Goal: Task Accomplishment & Management: Complete application form

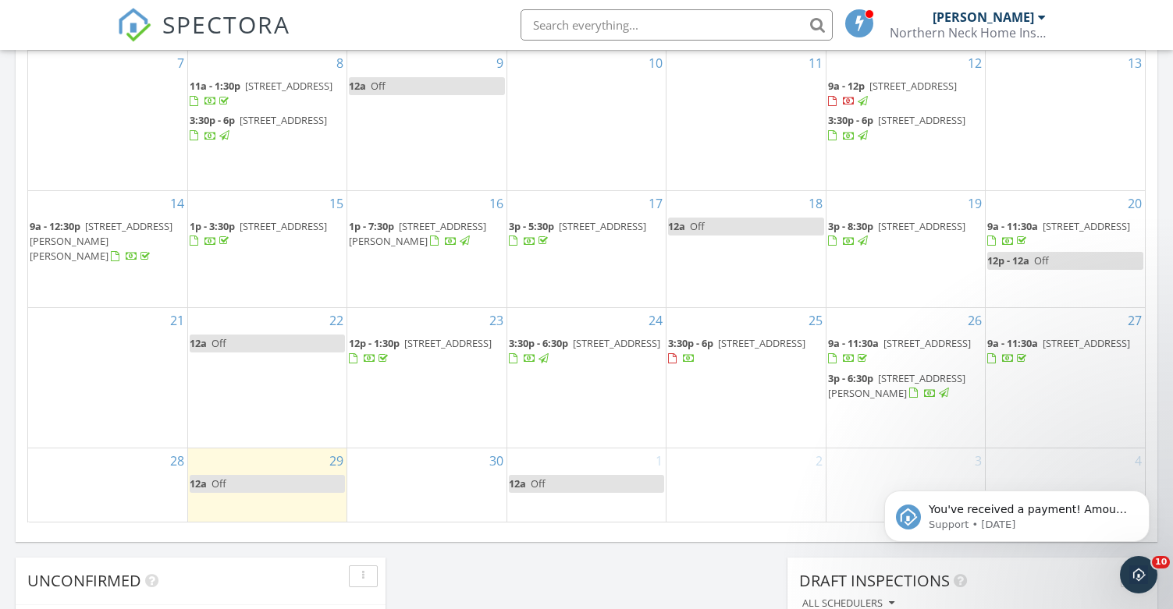
scroll to position [936, 0]
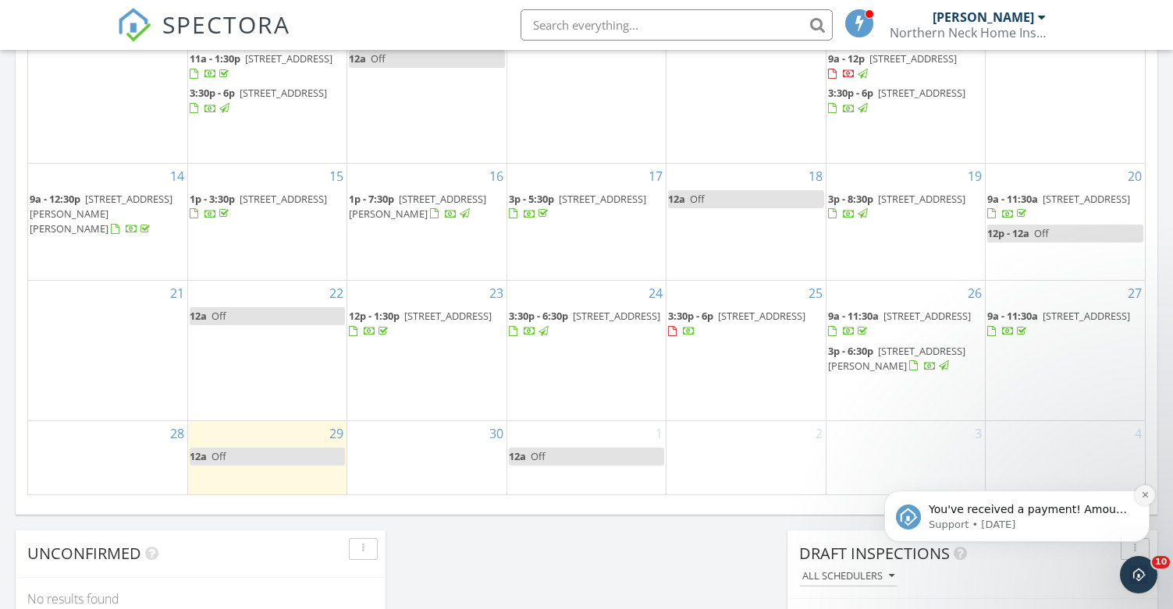
click at [1142, 495] on icon "Dismiss notification" at bounding box center [1145, 495] width 9 height 9
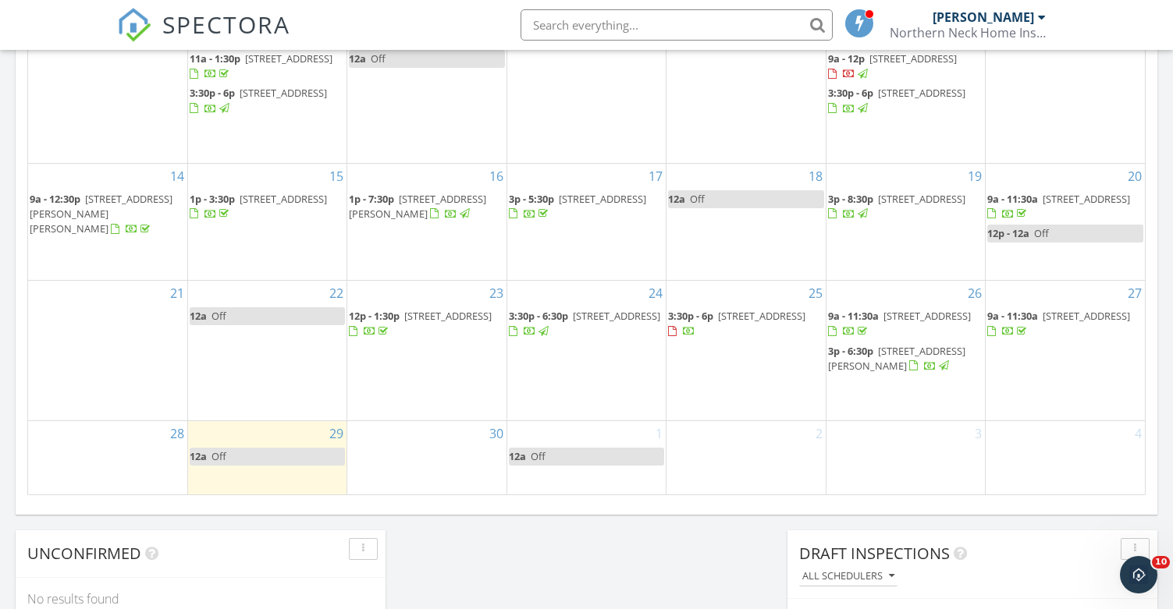
click at [788, 368] on div "25 3:30p - 6p 12361 Dogwood Trail, Gloucester 23061" at bounding box center [745, 351] width 158 height 140
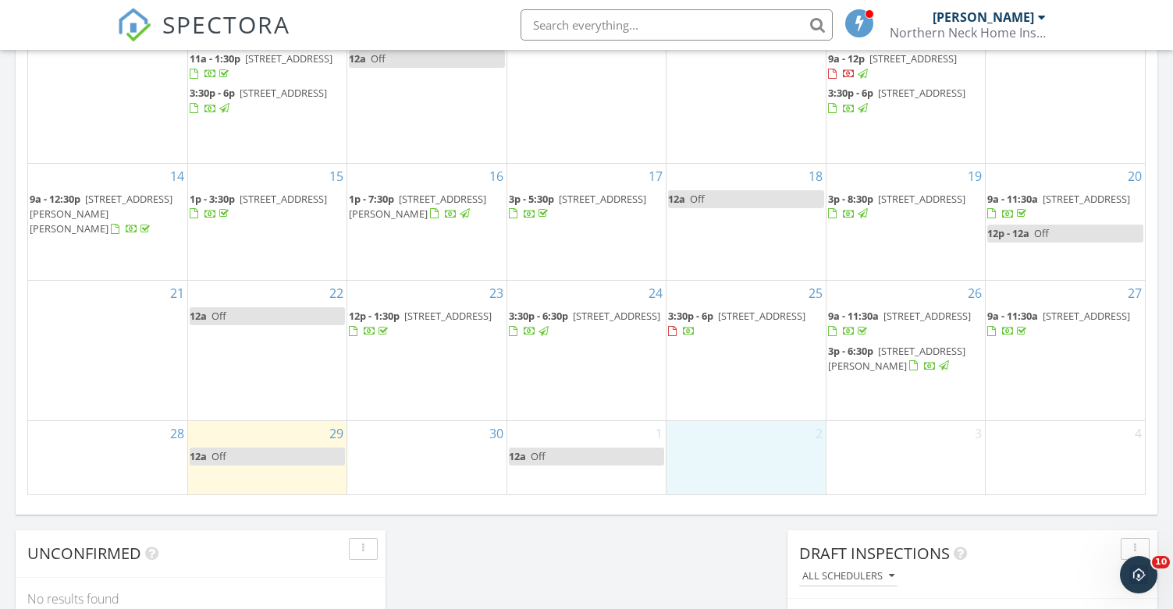
click at [778, 425] on div "2" at bounding box center [745, 457] width 158 height 73
click at [726, 323] on span "[STREET_ADDRESS]" at bounding box center [761, 316] width 87 height 14
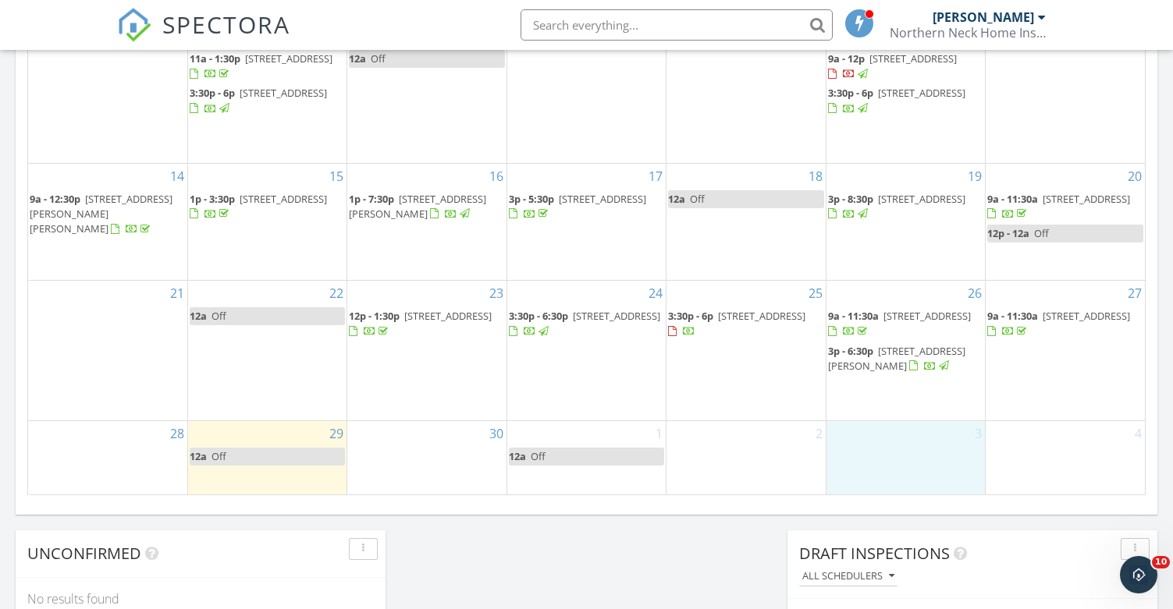
click at [893, 470] on div "3" at bounding box center [905, 457] width 158 height 73
click at [885, 401] on link "Inspection" at bounding box center [901, 406] width 80 height 25
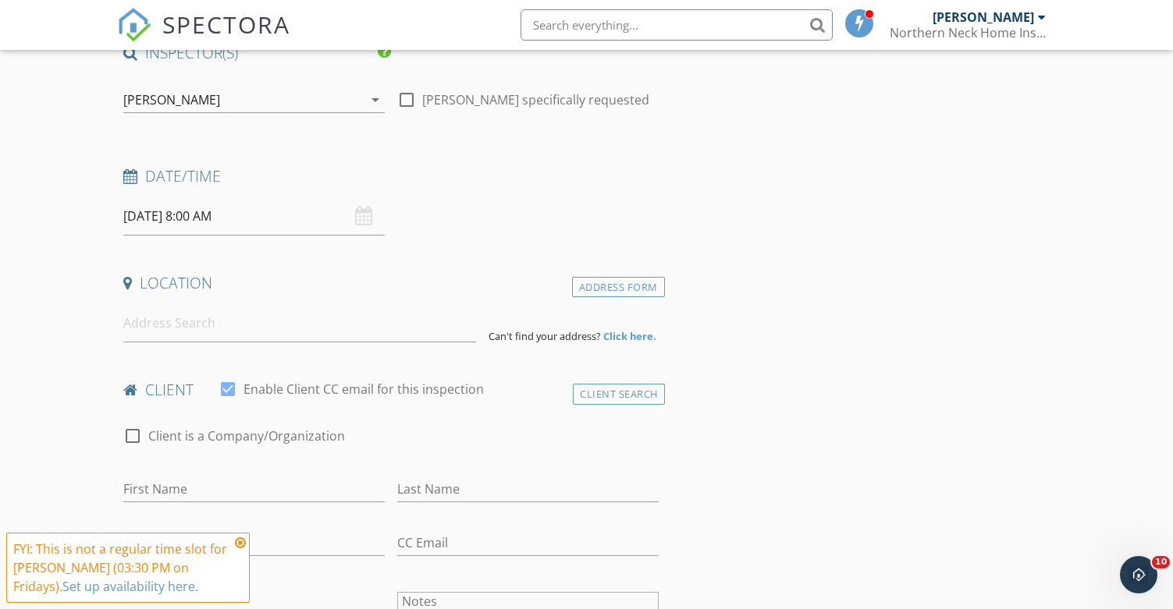
scroll to position [156, 0]
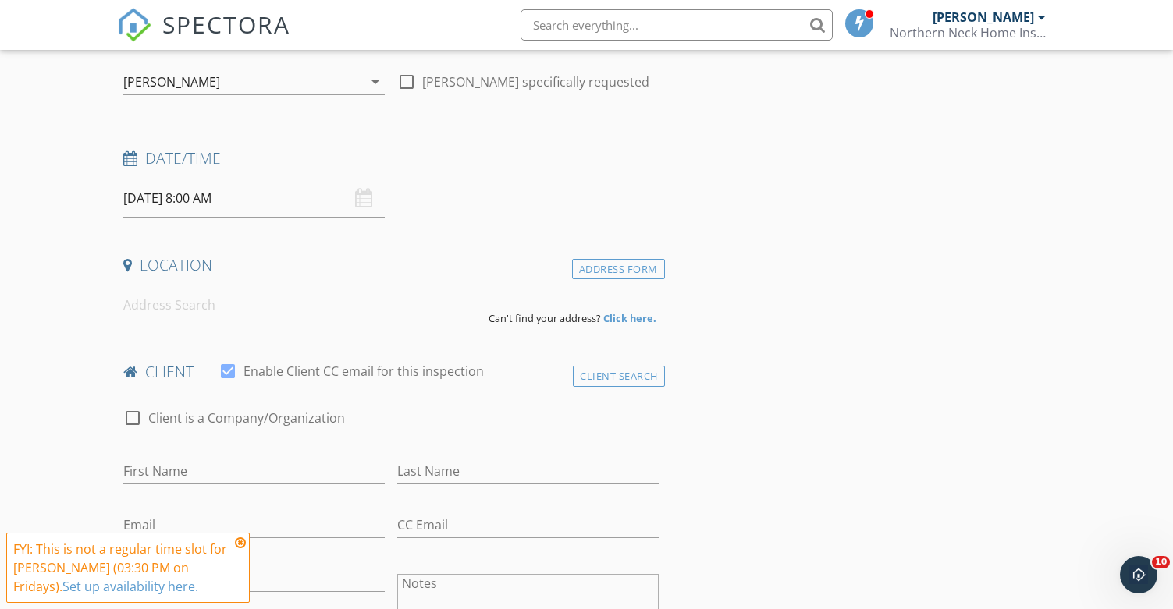
click at [231, 204] on input "10/03/2025 8:00 AM" at bounding box center [253, 198] width 261 height 38
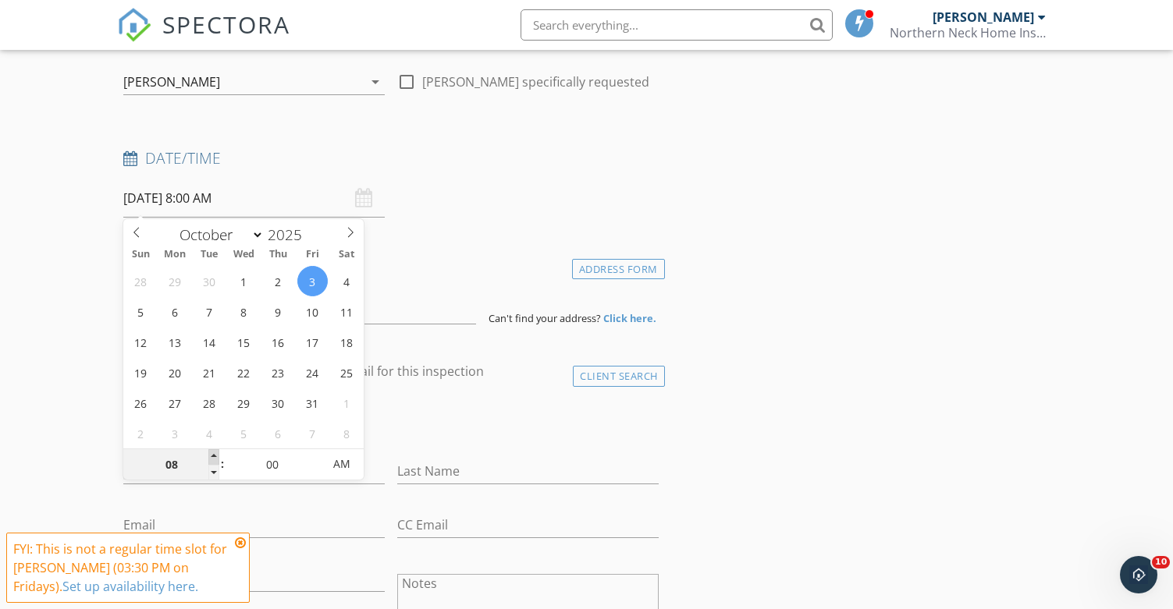
type input "09"
type input "10/03/2025 9:00 AM"
click at [209, 457] on span at bounding box center [213, 457] width 11 height 16
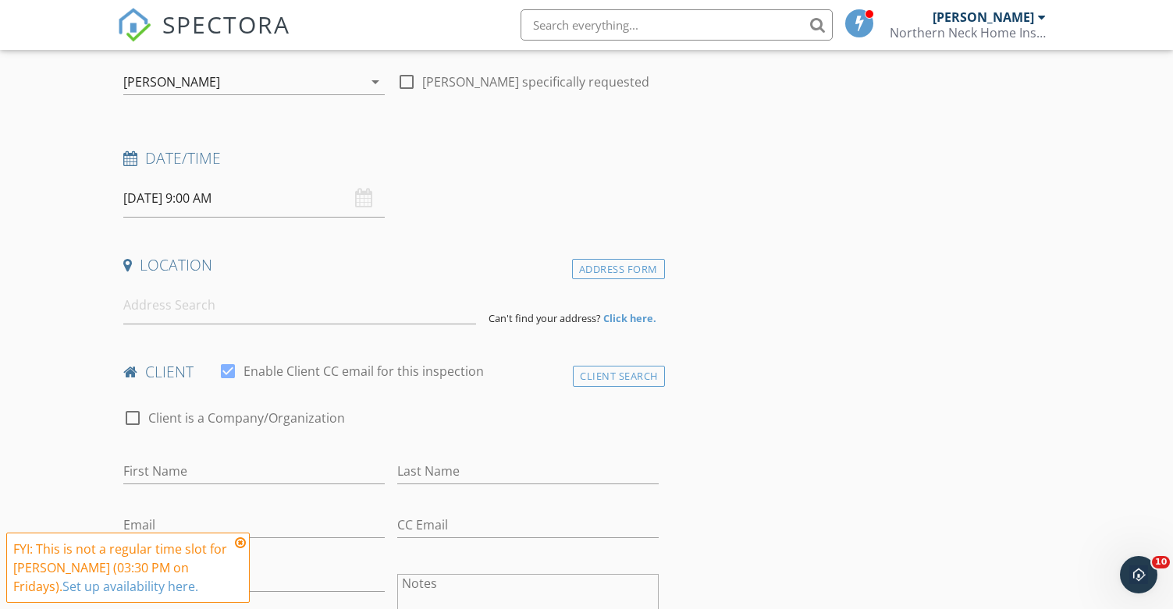
click at [151, 300] on input at bounding box center [299, 305] width 353 height 38
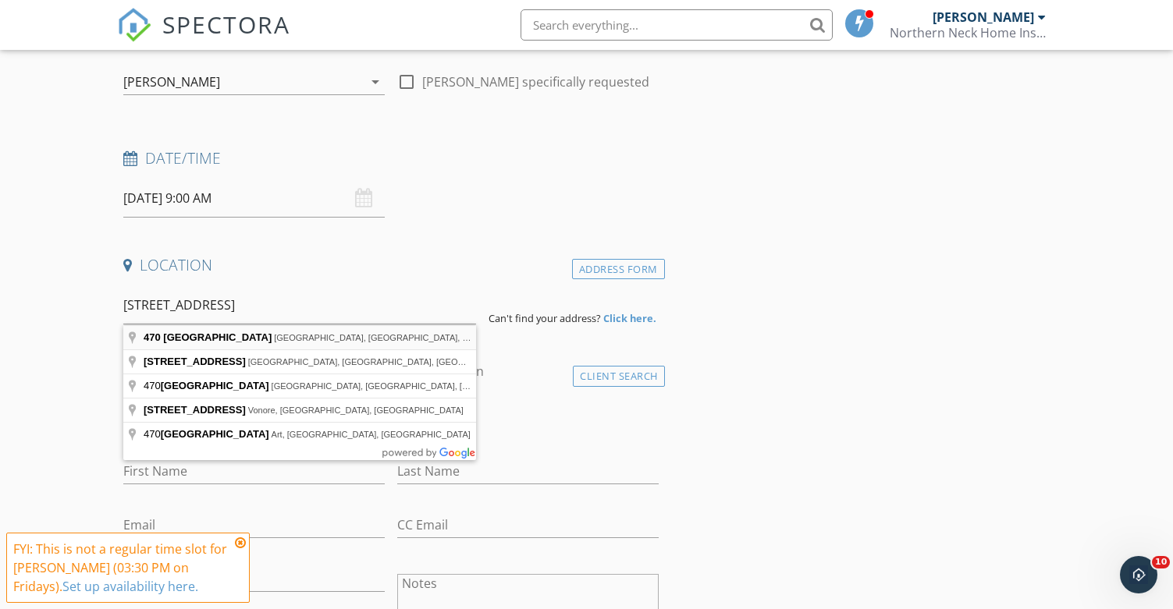
type input "470 Mulberry Creek Road, Lancaster, VA, USA"
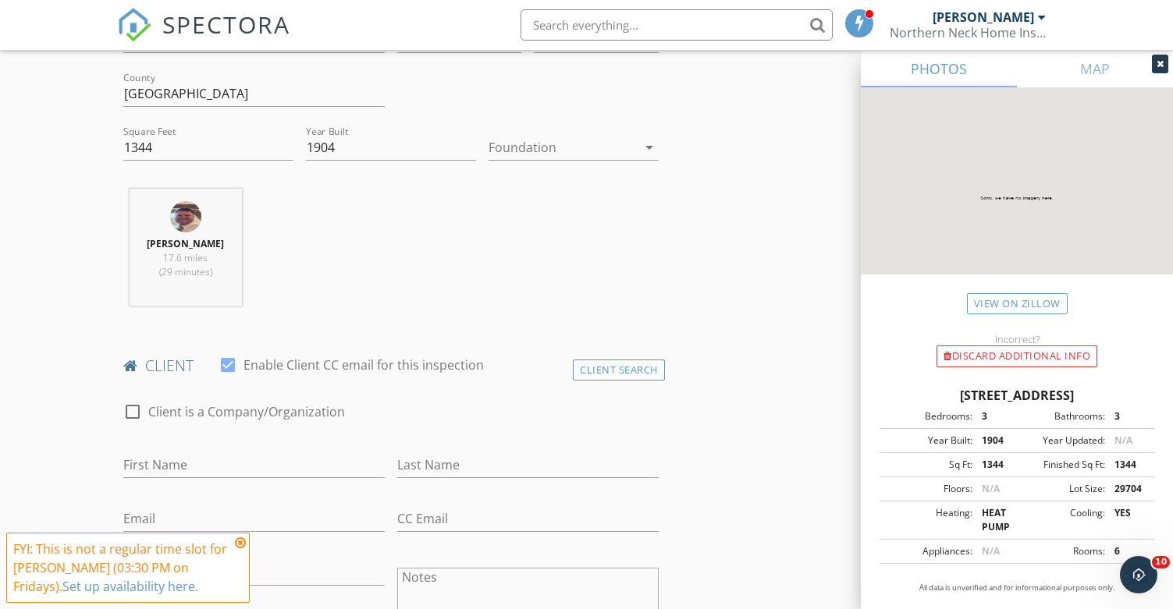
scroll to position [546, 0]
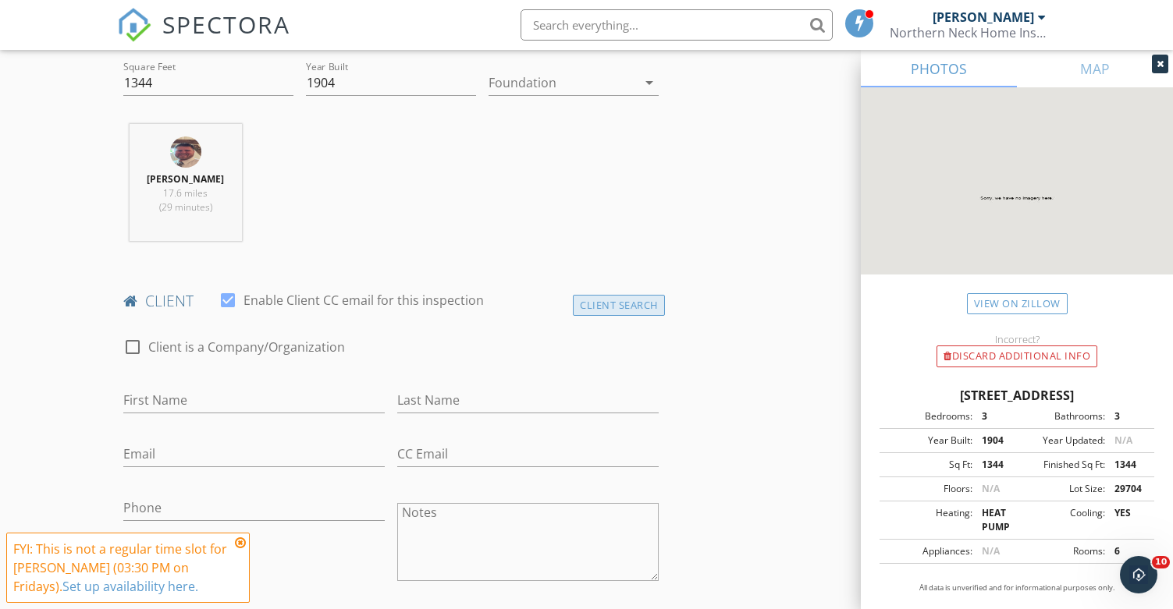
click at [643, 307] on div "Client Search" at bounding box center [619, 305] width 92 height 21
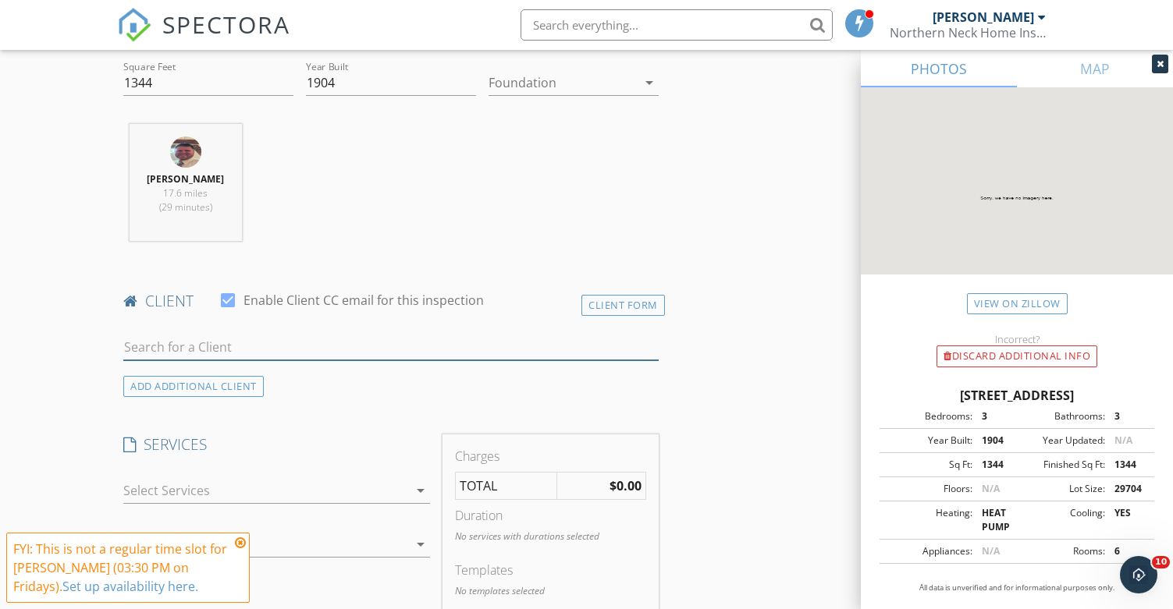
click at [225, 347] on input "text" at bounding box center [390, 348] width 534 height 26
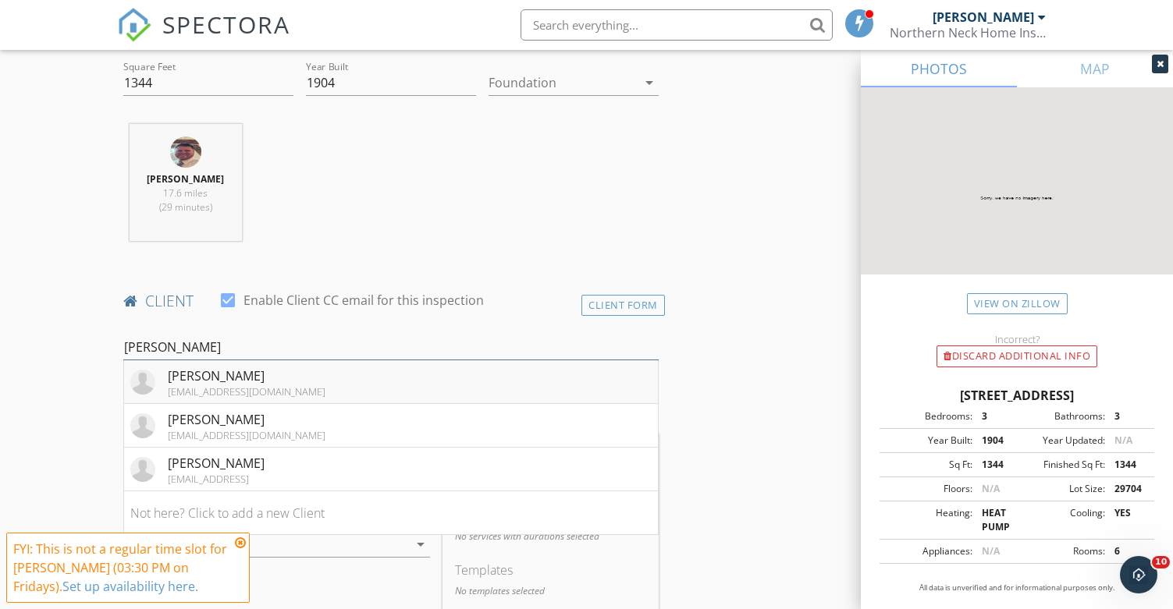
type input "treacy"
click at [253, 383] on div "Dennis Treacy" at bounding box center [247, 376] width 158 height 19
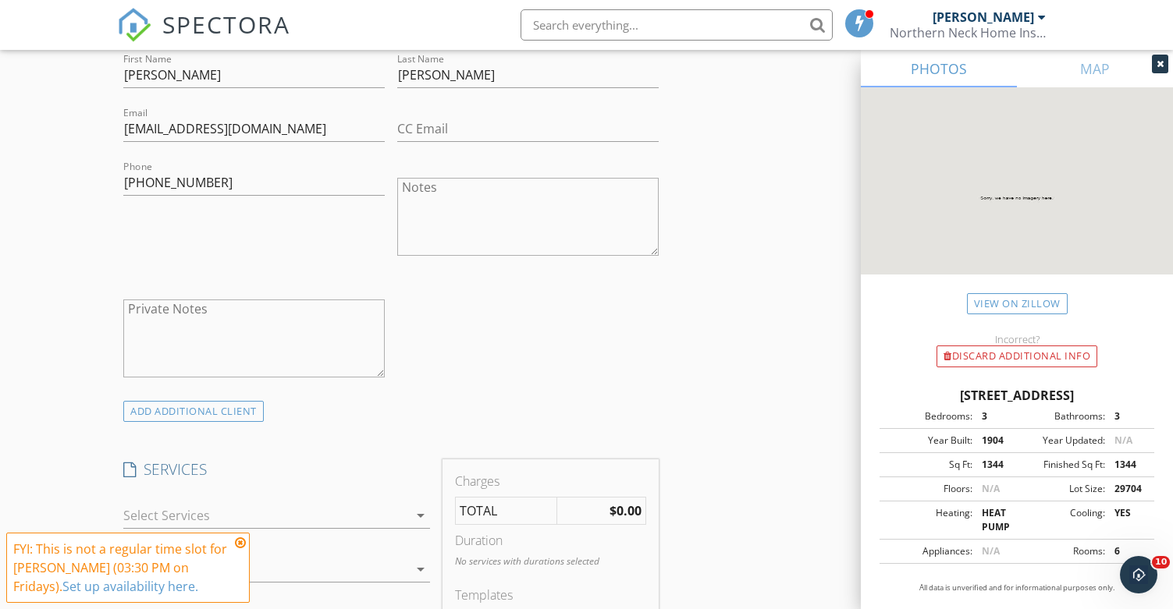
scroll to position [936, 0]
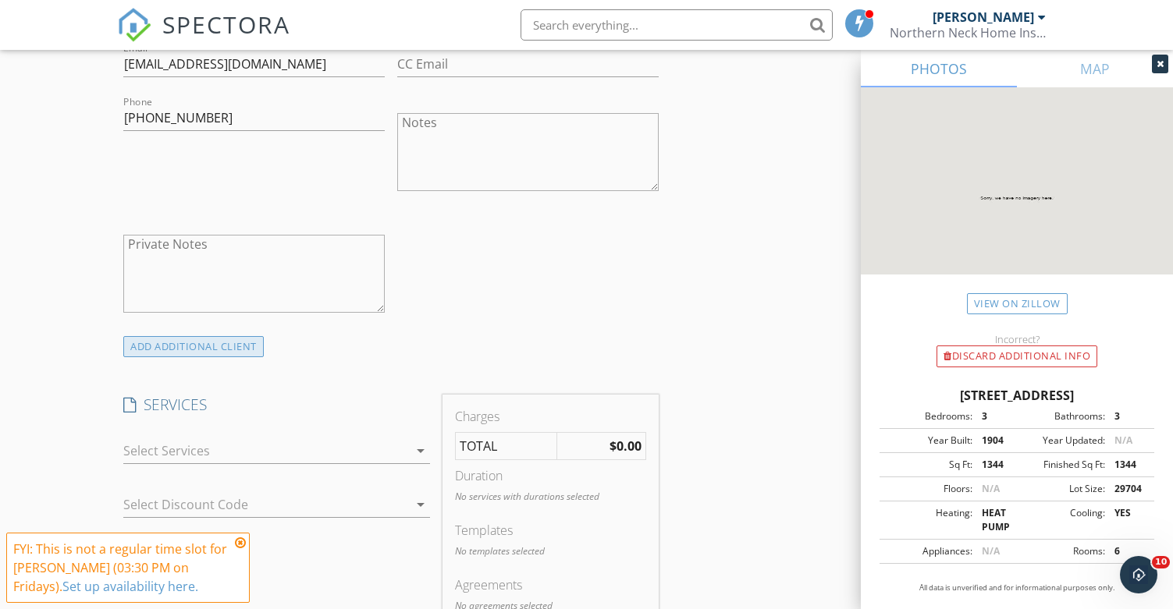
click at [207, 347] on div "ADD ADDITIONAL client" at bounding box center [193, 346] width 140 height 21
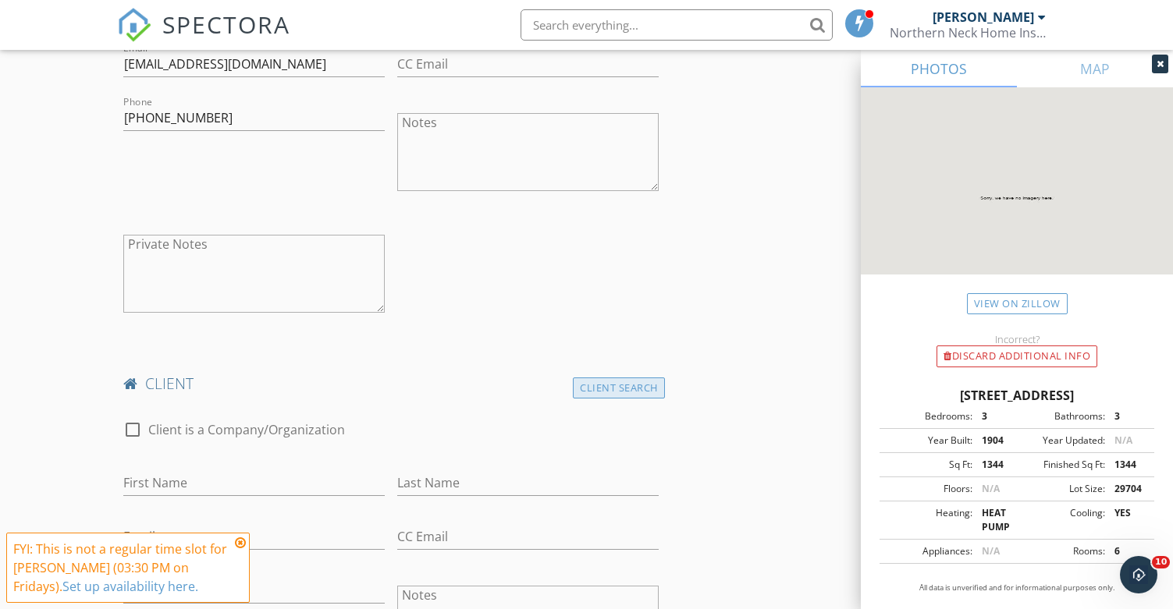
click at [628, 392] on div "Client Search" at bounding box center [619, 388] width 92 height 21
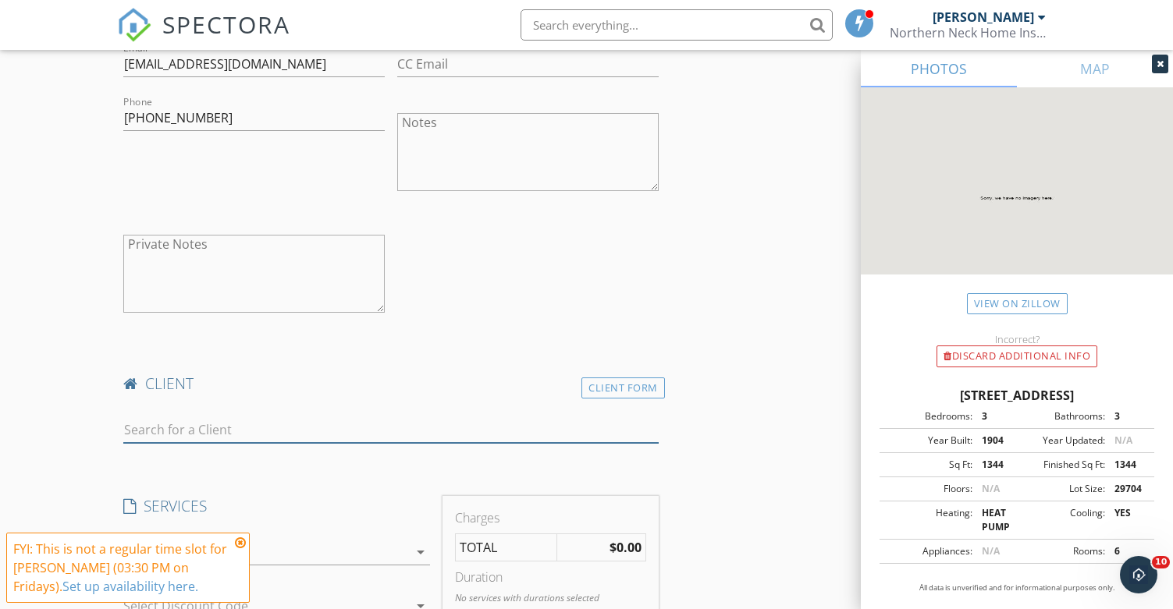
click at [210, 438] on input "text" at bounding box center [390, 430] width 534 height 26
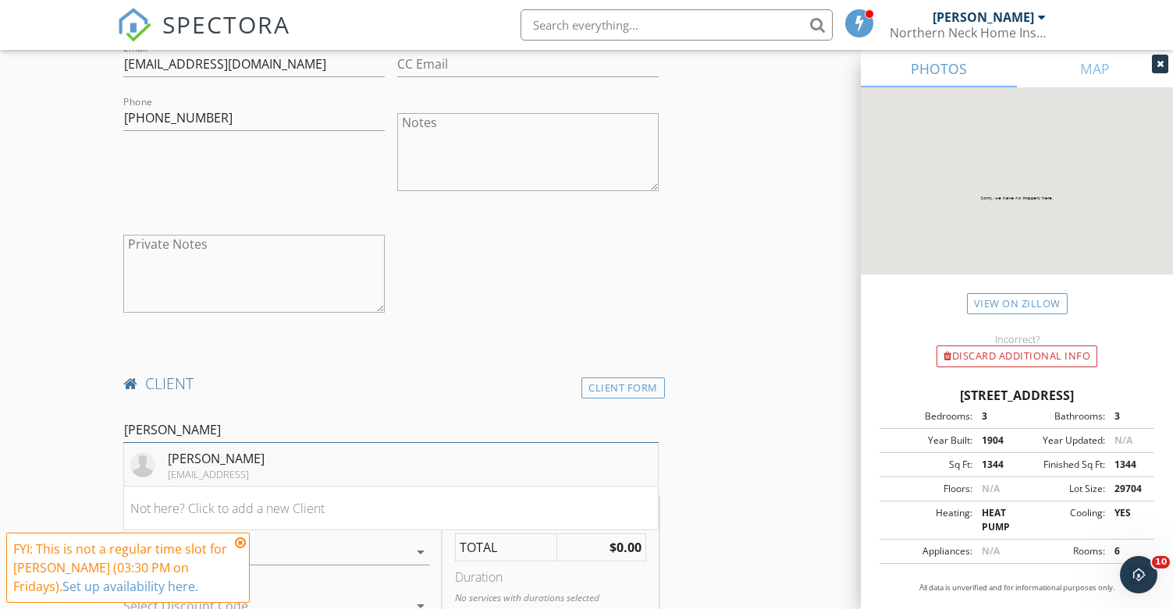
type input "donna t"
click at [211, 469] on div "donnatreacy@gmail.colm" at bounding box center [216, 474] width 97 height 12
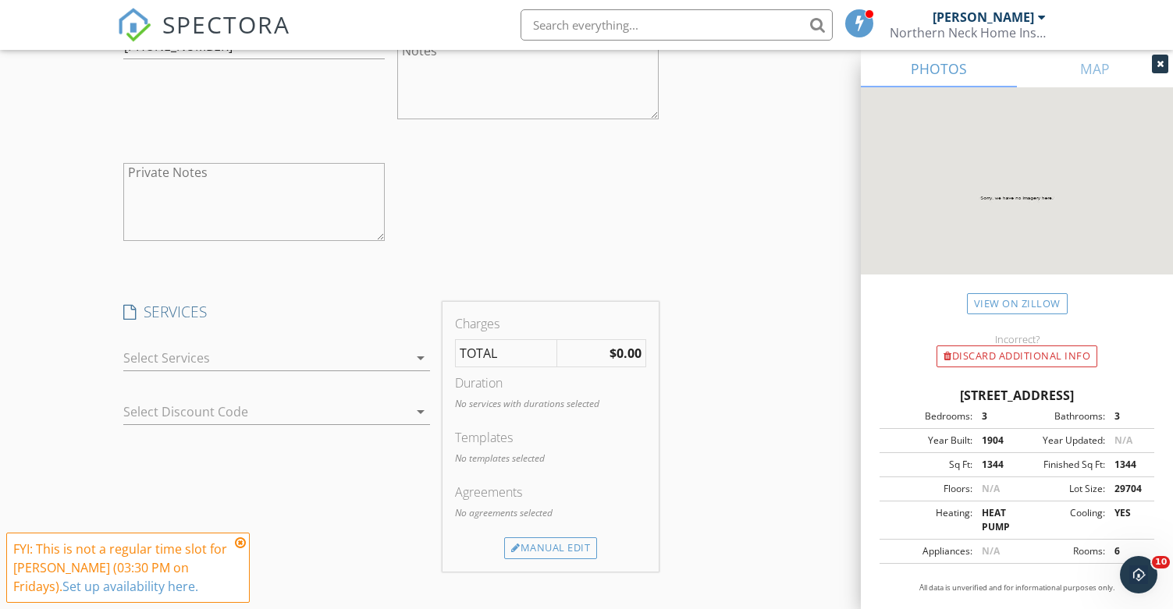
scroll to position [1482, 0]
click at [144, 345] on div at bounding box center [265, 356] width 285 height 25
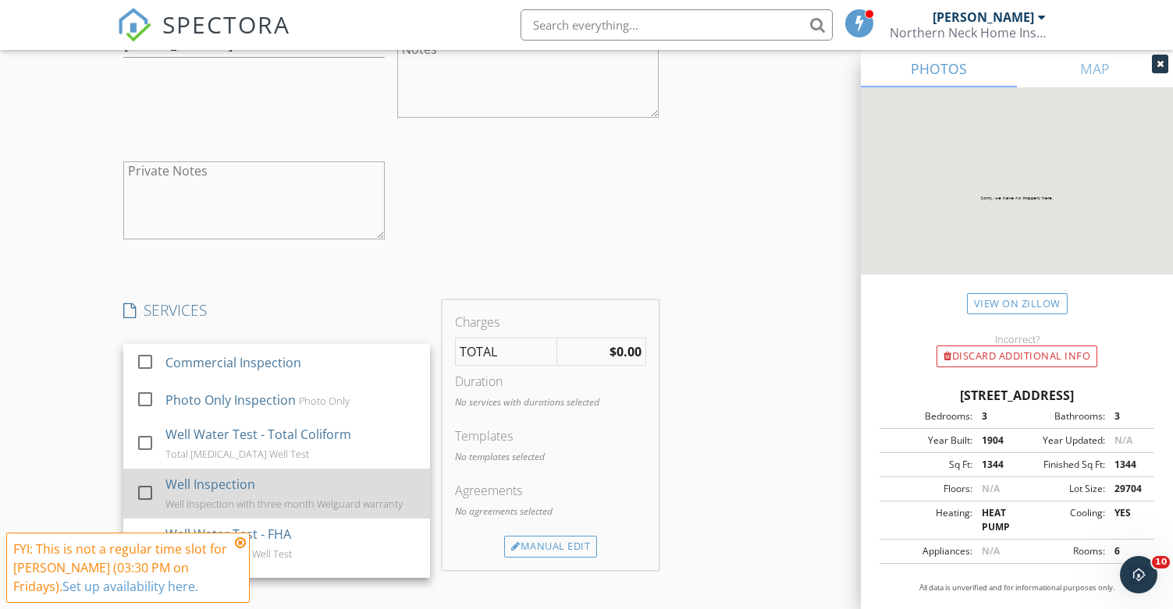
scroll to position [78, 0]
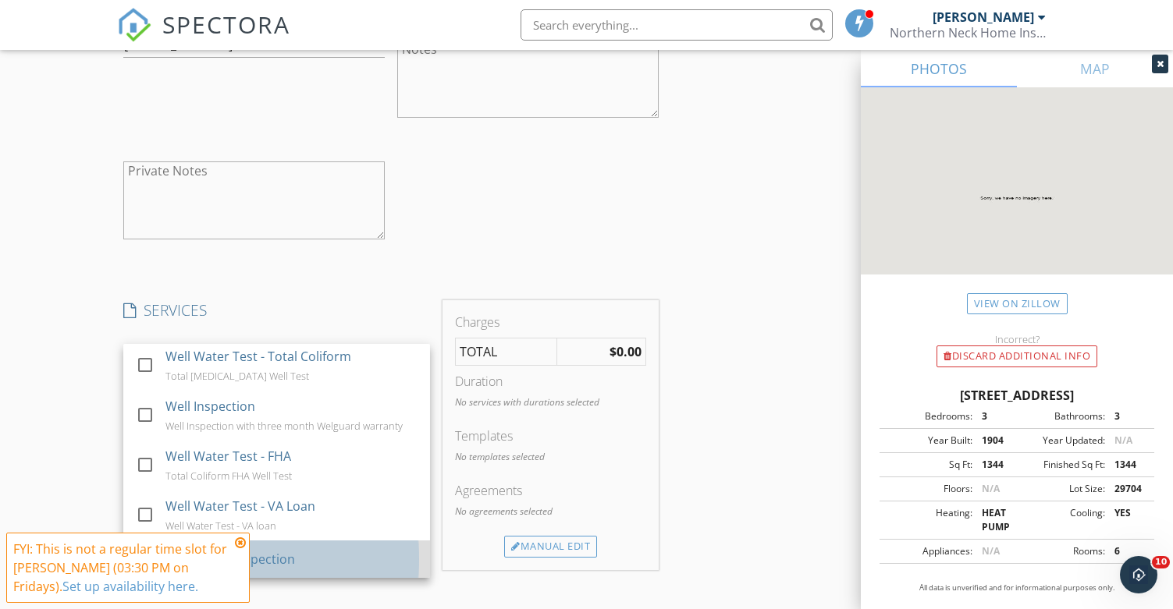
click at [296, 564] on div "Residential Inspection" at bounding box center [291, 559] width 252 height 31
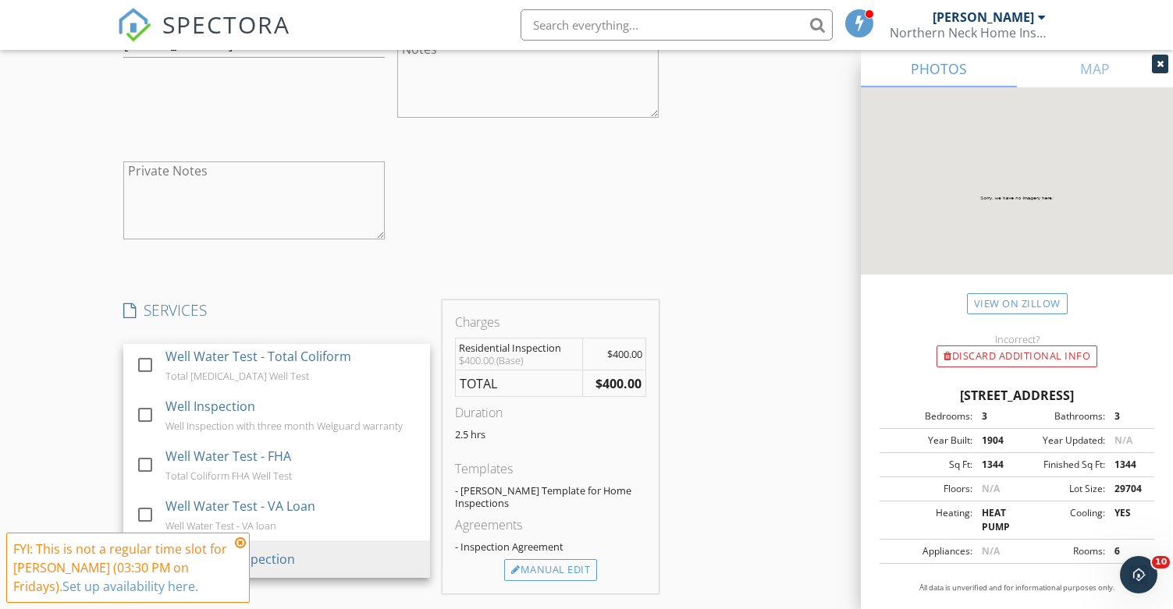
click at [85, 251] on div "New Inspection Click here to use the New Order Form INSPECTOR(S) check_box Adam…" at bounding box center [586, 189] width 1173 height 3161
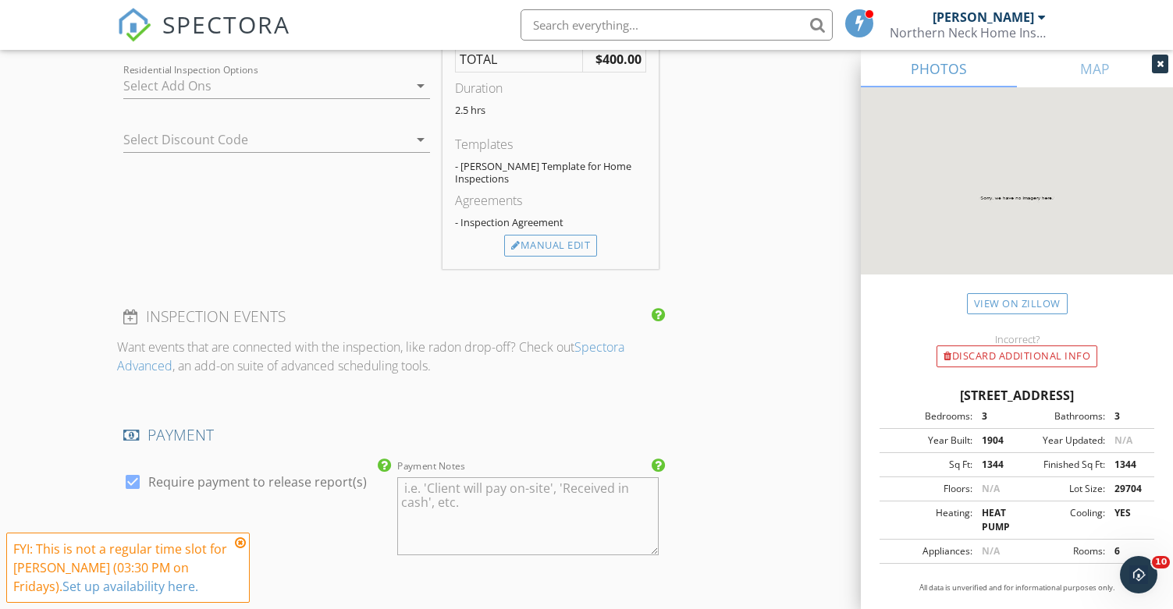
scroll to position [1717, 0]
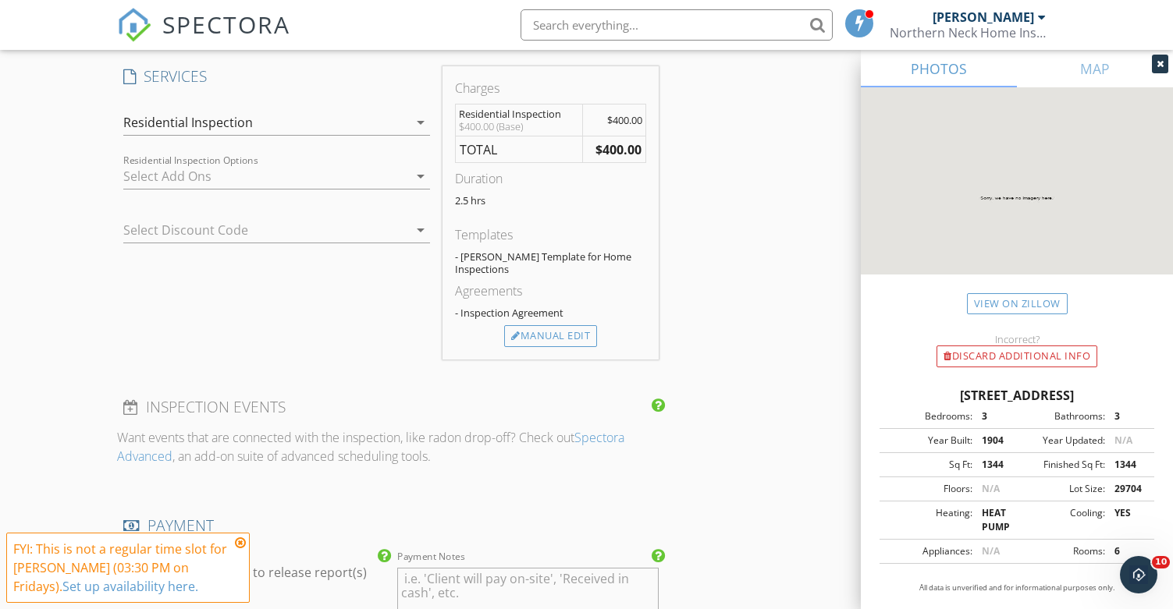
click at [264, 232] on div at bounding box center [254, 230] width 263 height 25
click at [323, 293] on div "SERVICES check_box_outline_blank Commercial Inspection check_box_outline_blank …" at bounding box center [276, 212] width 319 height 293
click at [542, 340] on div "Manual Edit" at bounding box center [550, 336] width 93 height 22
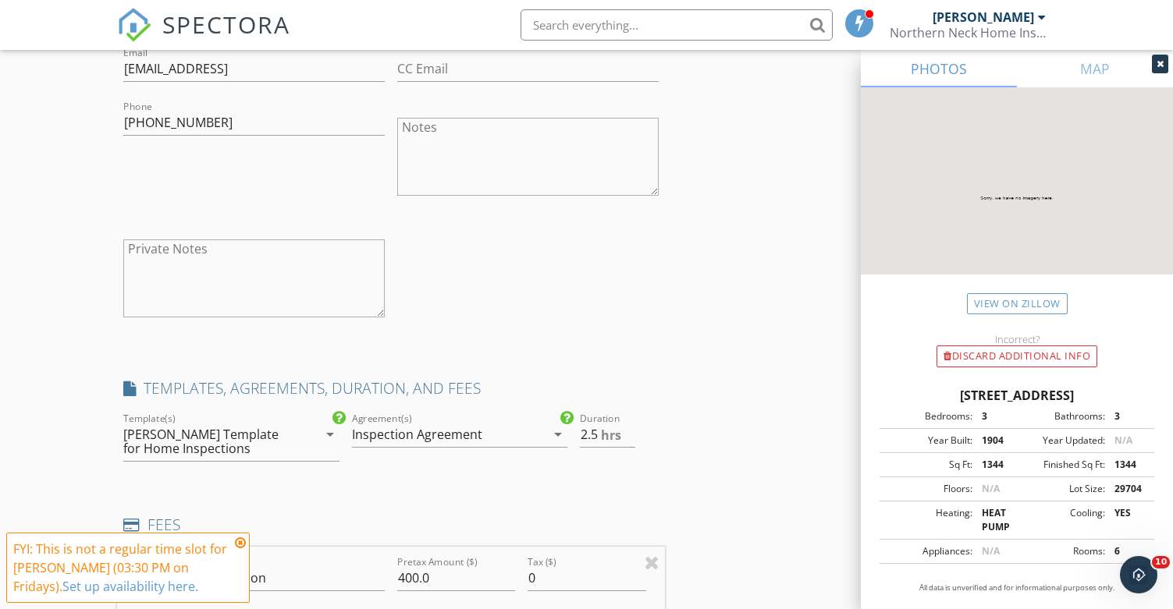
click at [41, 308] on div "New Inspection Click here to use the New Order Form INSPECTOR(S) check_box Adam…" at bounding box center [586, 348] width 1173 height 3322
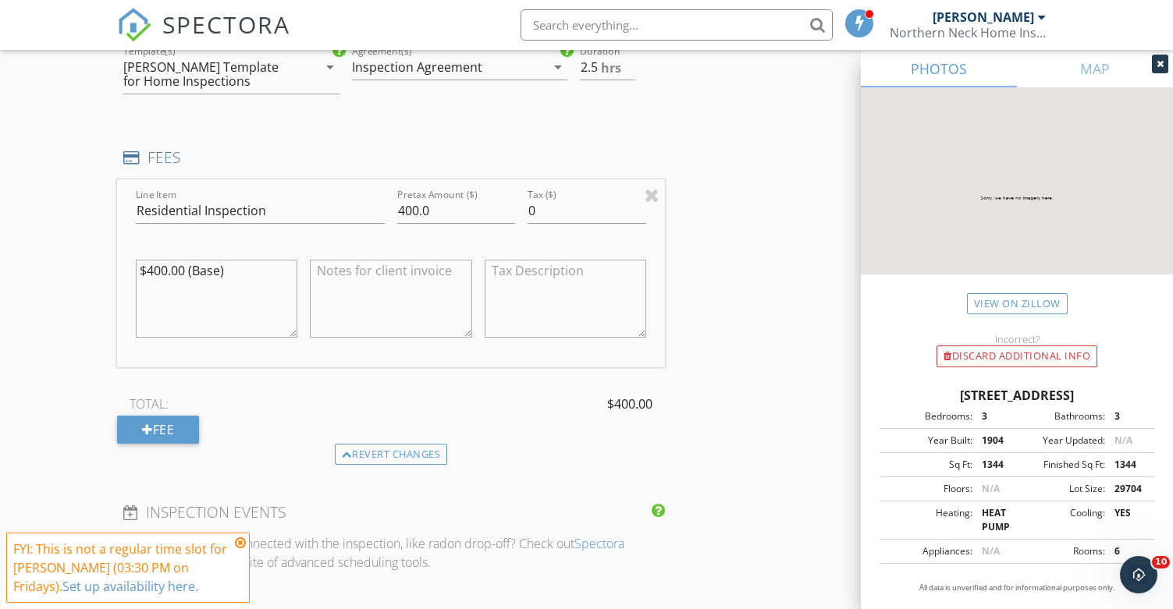
scroll to position [1795, 0]
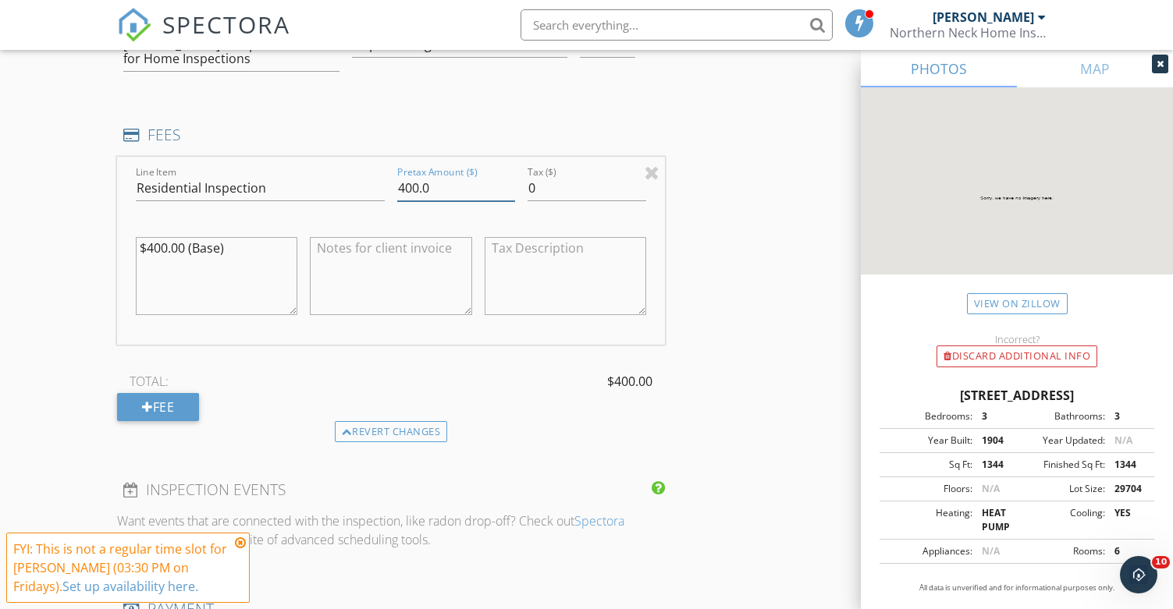
drag, startPoint x: 410, startPoint y: 186, endPoint x: 399, endPoint y: 186, distance: 11.7
click at [399, 186] on input "400.0" at bounding box center [456, 189] width 118 height 26
click at [351, 261] on textarea at bounding box center [391, 276] width 162 height 78
click at [382, 250] on textarea at bounding box center [391, 276] width 162 height 78
drag, startPoint x: 411, startPoint y: 188, endPoint x: 392, endPoint y: 188, distance: 18.7
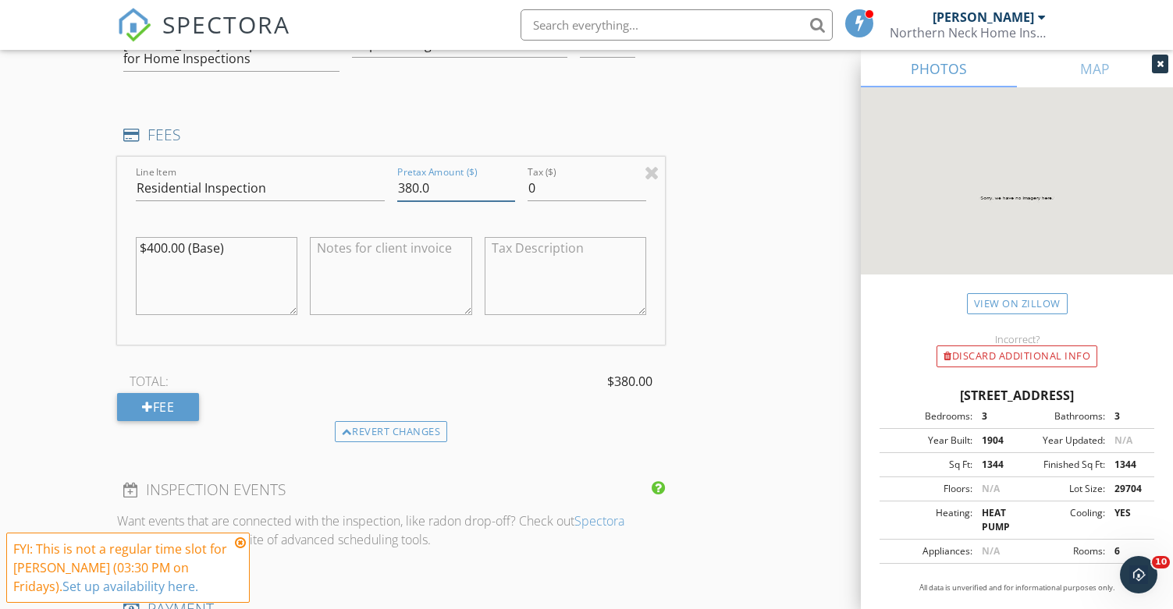
click at [392, 188] on div "Pretax Amount ($) 380.0" at bounding box center [456, 190] width 130 height 54
type input "400.0"
drag, startPoint x: 104, startPoint y: 348, endPoint x: 73, endPoint y: 340, distance: 32.2
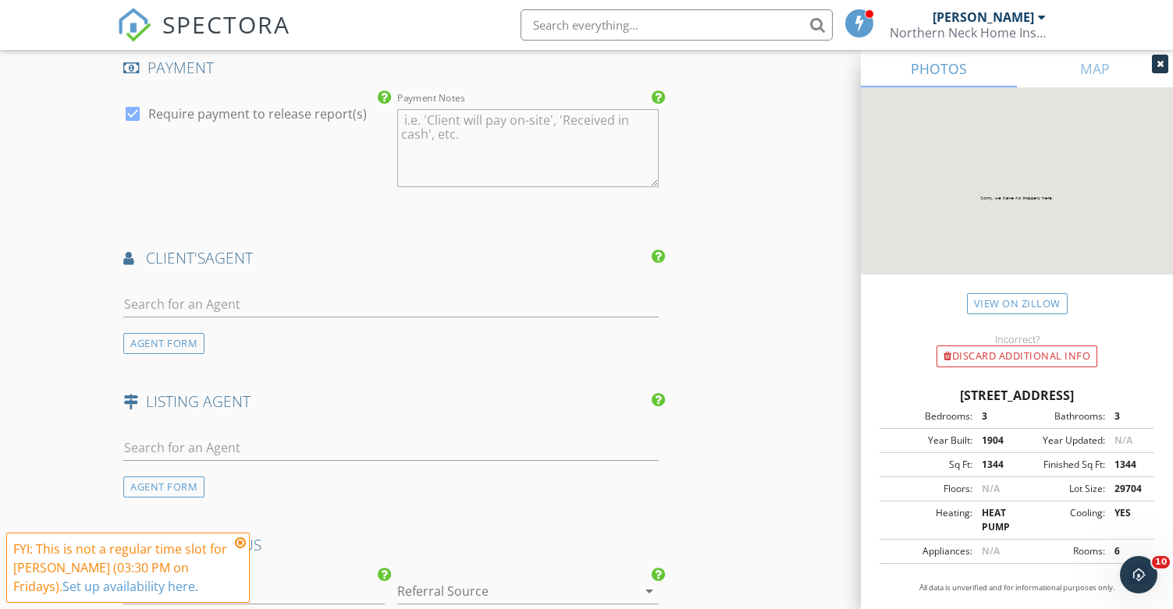
scroll to position [2804, 0]
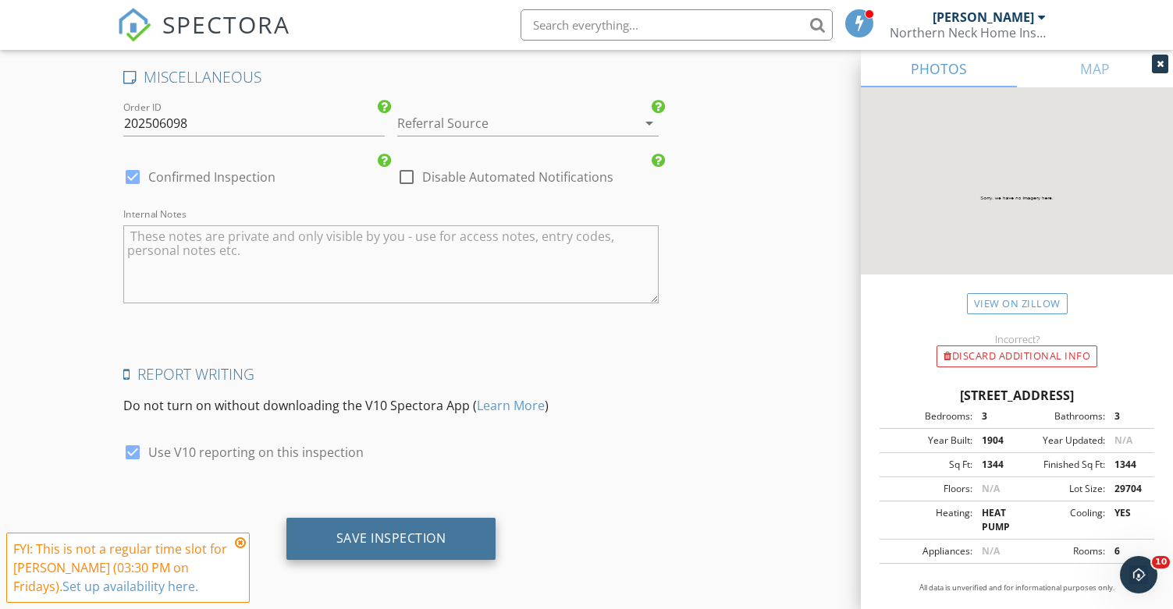
click at [385, 531] on div "Save Inspection" at bounding box center [391, 539] width 110 height 16
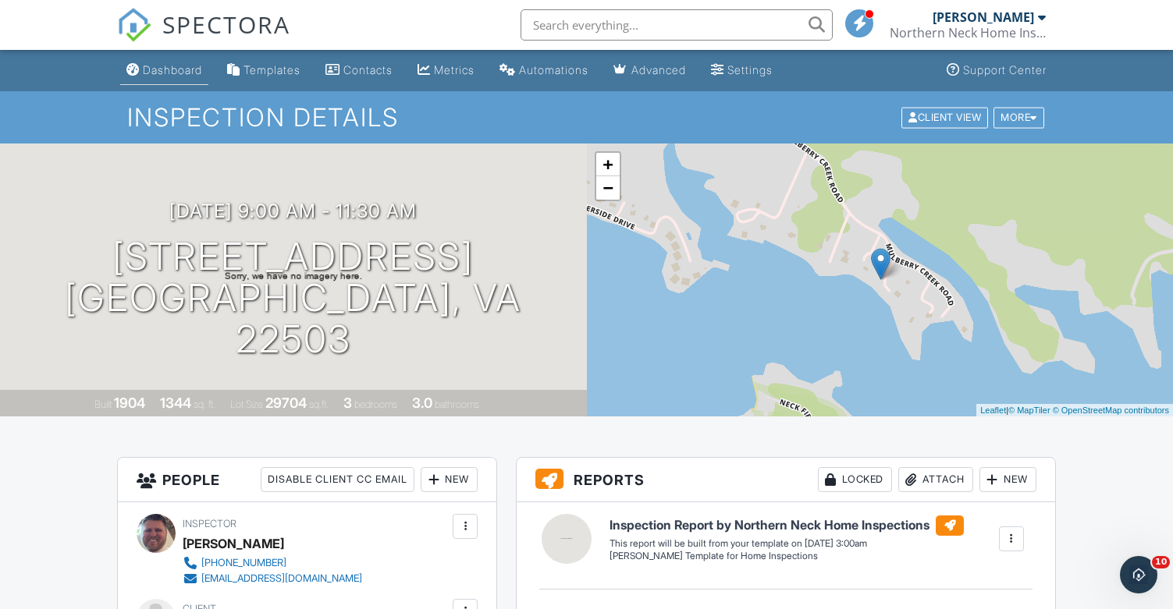
click at [166, 73] on div "Dashboard" at bounding box center [172, 69] width 59 height 13
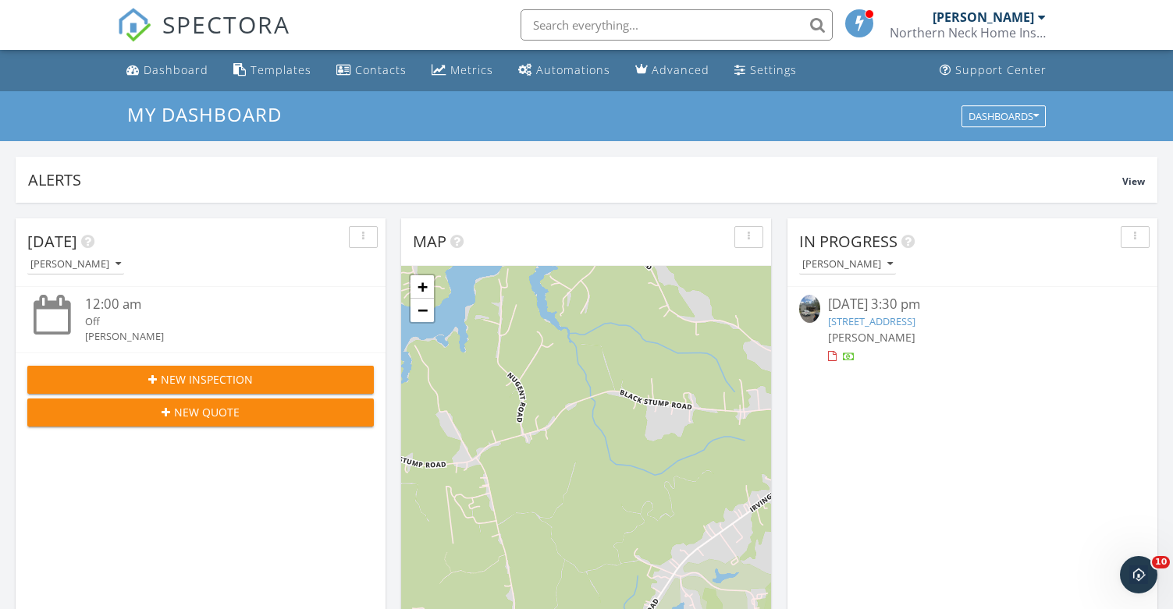
click at [209, 378] on span "New Inspection" at bounding box center [207, 379] width 92 height 16
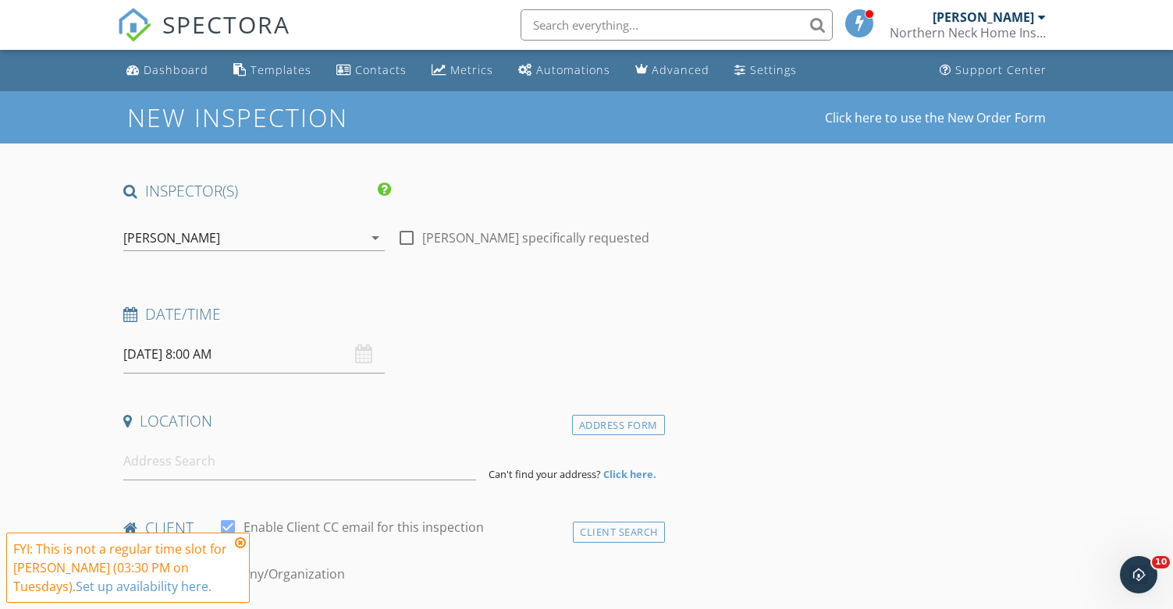
click at [196, 364] on input "[DATE] 8:00 AM" at bounding box center [253, 355] width 261 height 38
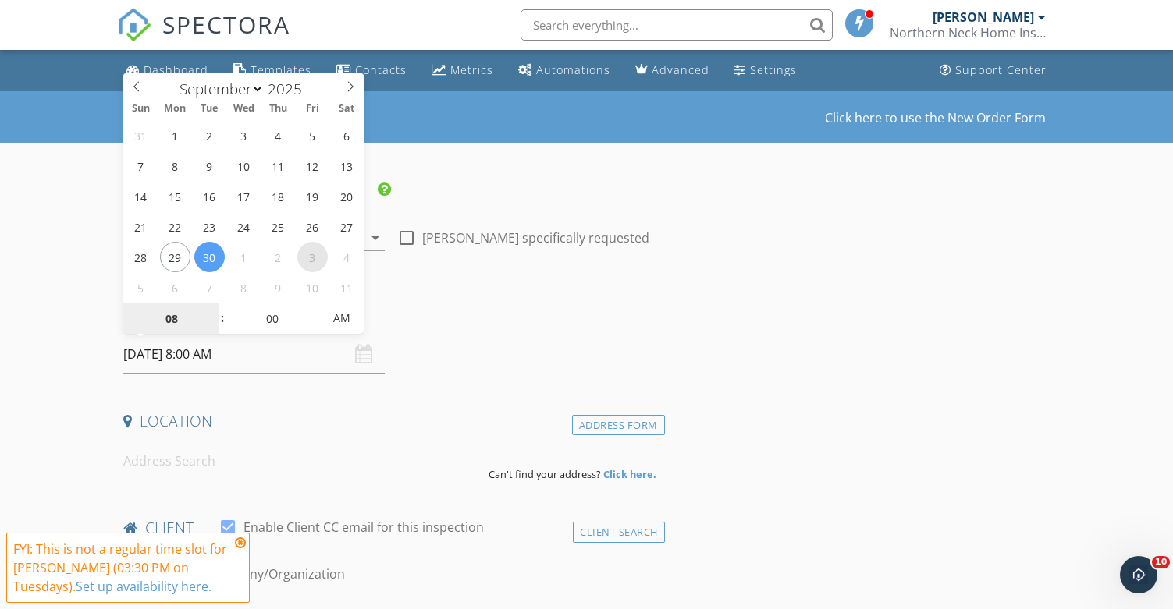
select select "9"
type input "10/03/2025 8:00 AM"
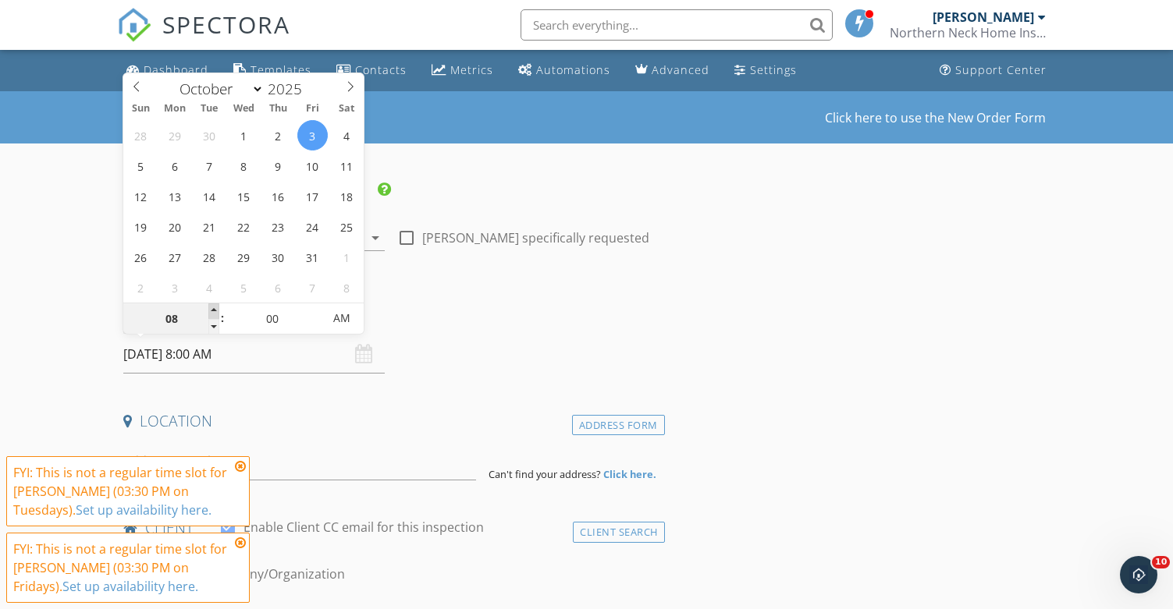
type input "09"
type input "10/03/2025 9:00 AM"
click at [218, 309] on span at bounding box center [213, 312] width 11 height 16
type input "10"
type input "10/03/2025 10:00 AM"
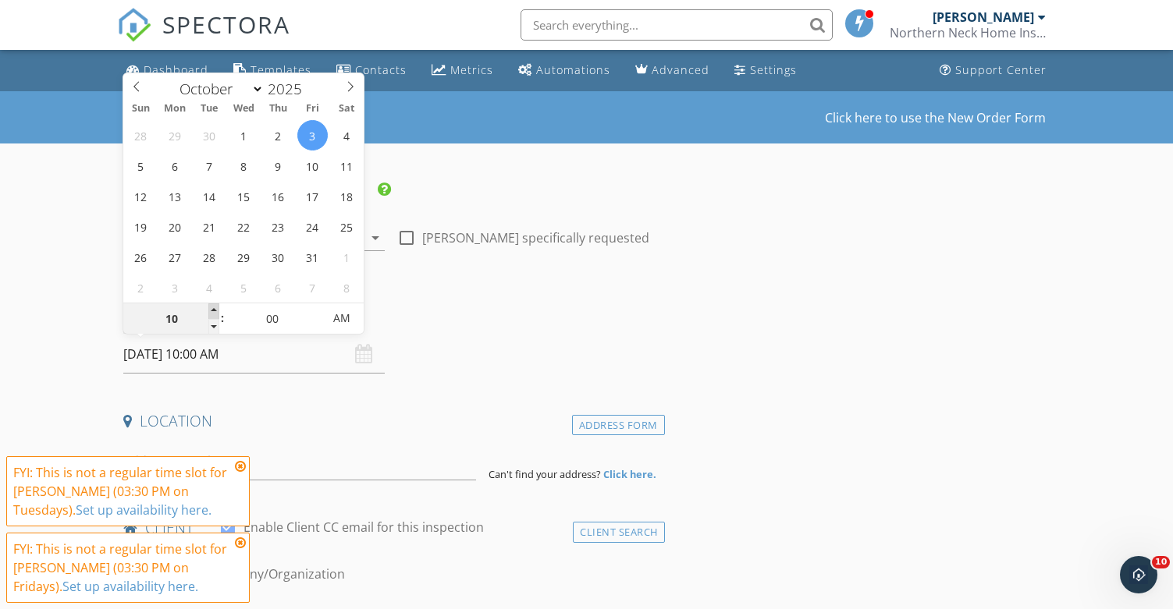
click at [218, 309] on span at bounding box center [213, 312] width 11 height 16
type input "11"
type input "10/03/2025 11:00 AM"
click at [218, 309] on span at bounding box center [213, 312] width 11 height 16
type input "12"
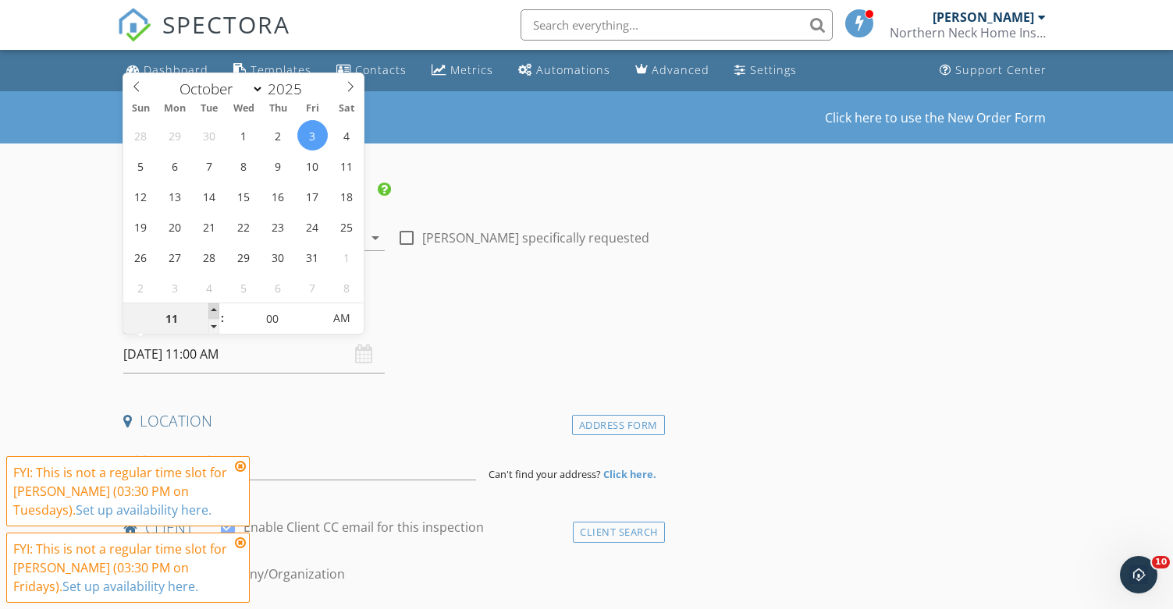
type input "10/03/2025 12:00 PM"
click at [218, 309] on span at bounding box center [213, 312] width 11 height 16
type input "01"
type input "10/03/2025 1:00 PM"
click at [218, 309] on span at bounding box center [213, 312] width 11 height 16
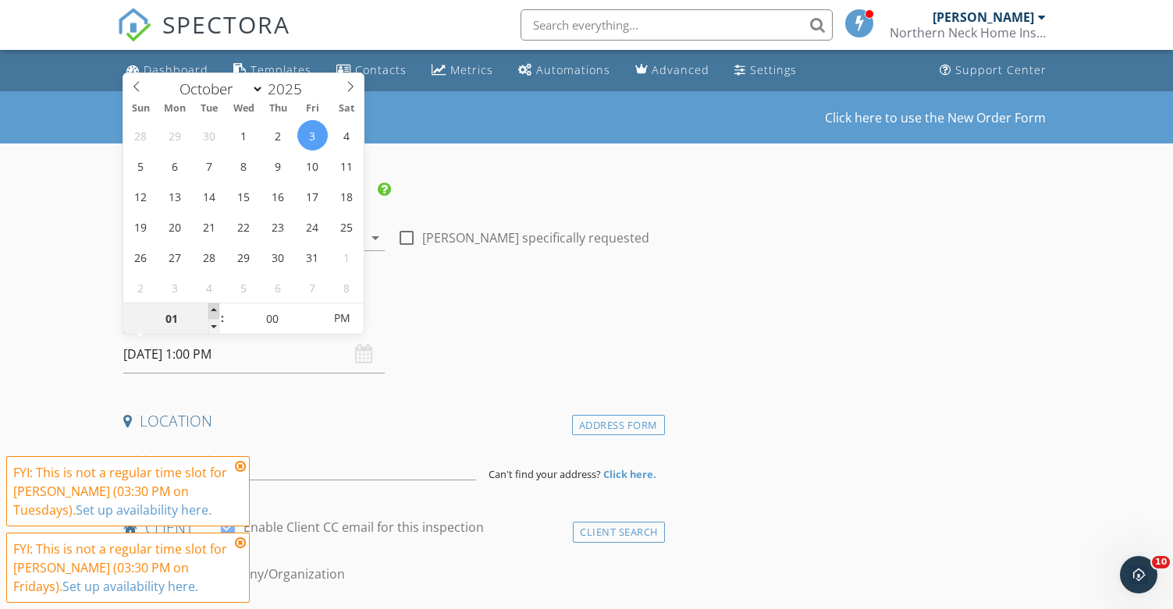
type input "02"
type input "10/03/2025 2:00 PM"
click at [218, 309] on span at bounding box center [213, 312] width 11 height 16
type input "01"
type input "10/03/2025 1:00 PM"
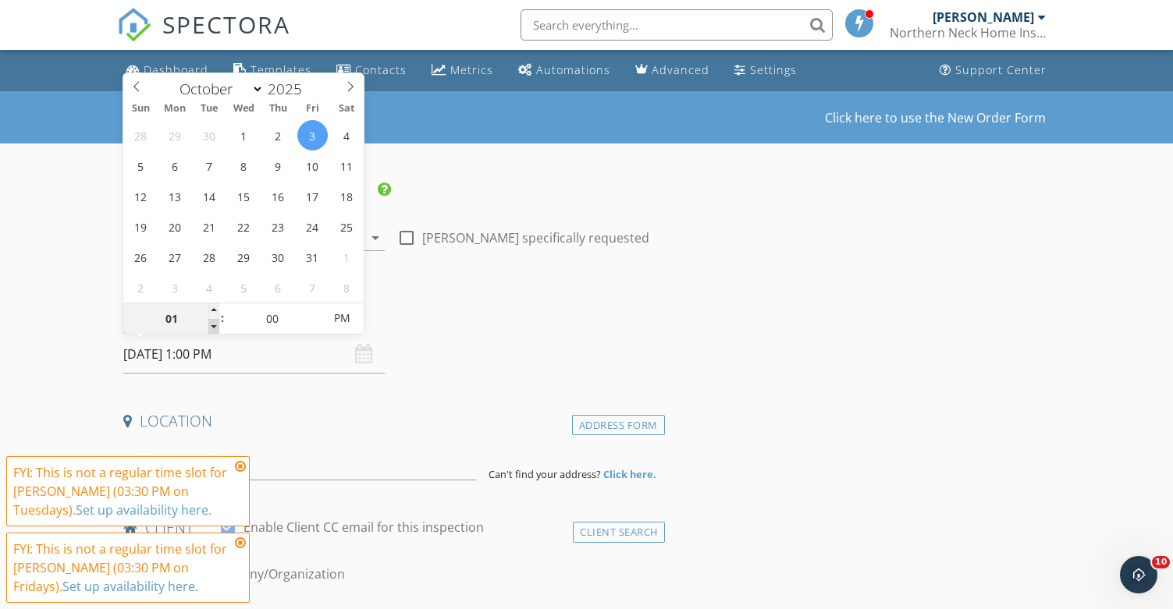
click at [215, 328] on span at bounding box center [213, 327] width 11 height 16
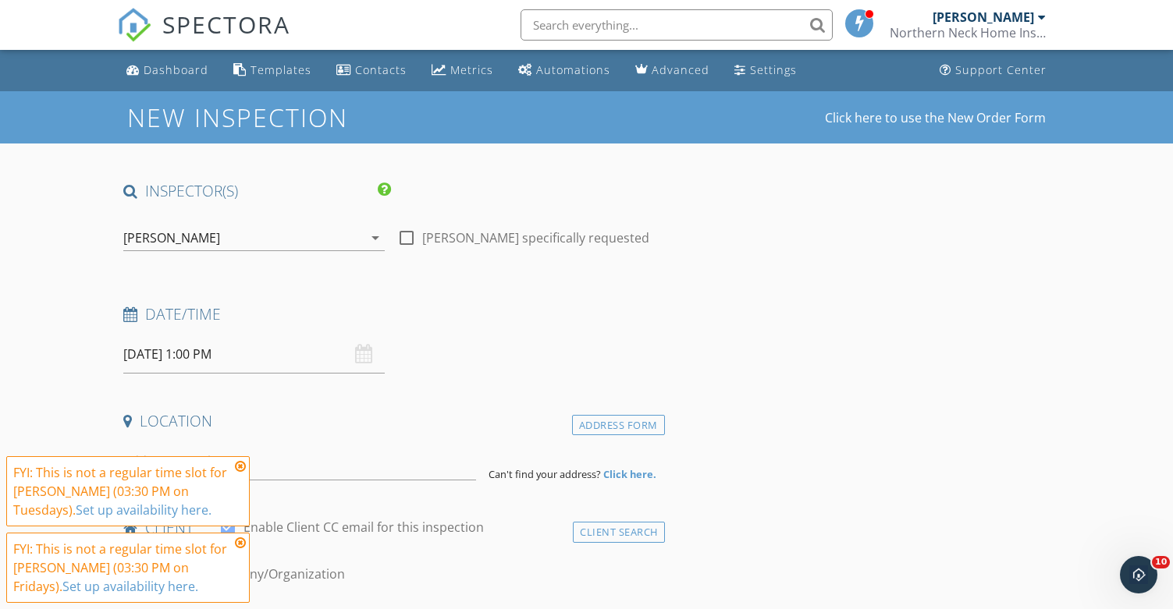
click at [237, 466] on icon at bounding box center [240, 466] width 11 height 12
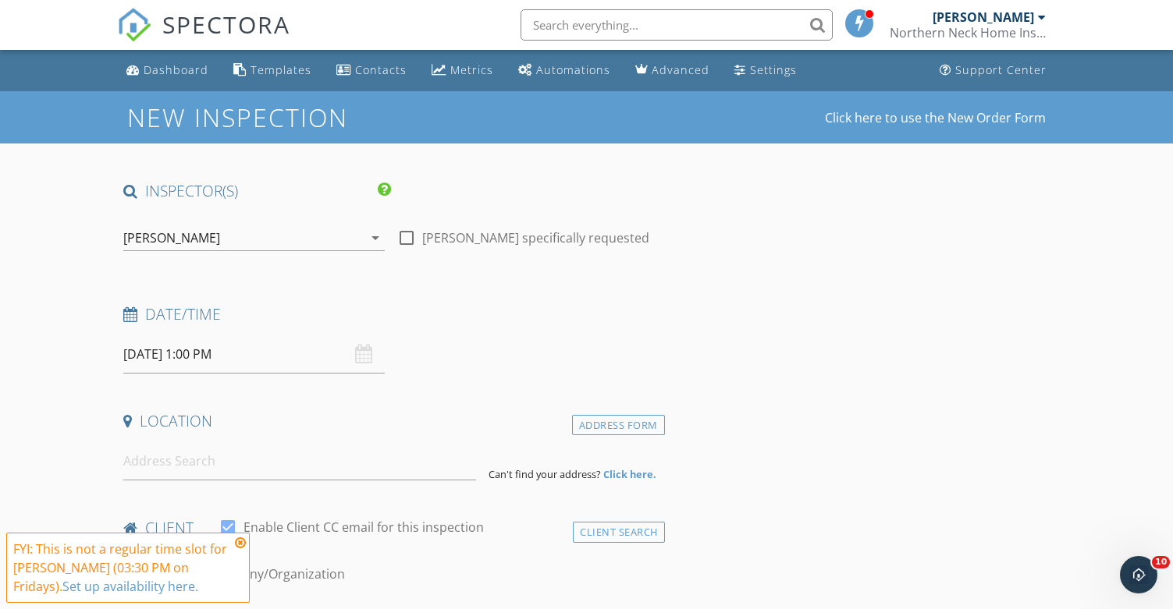
click at [238, 538] on icon at bounding box center [240, 543] width 11 height 12
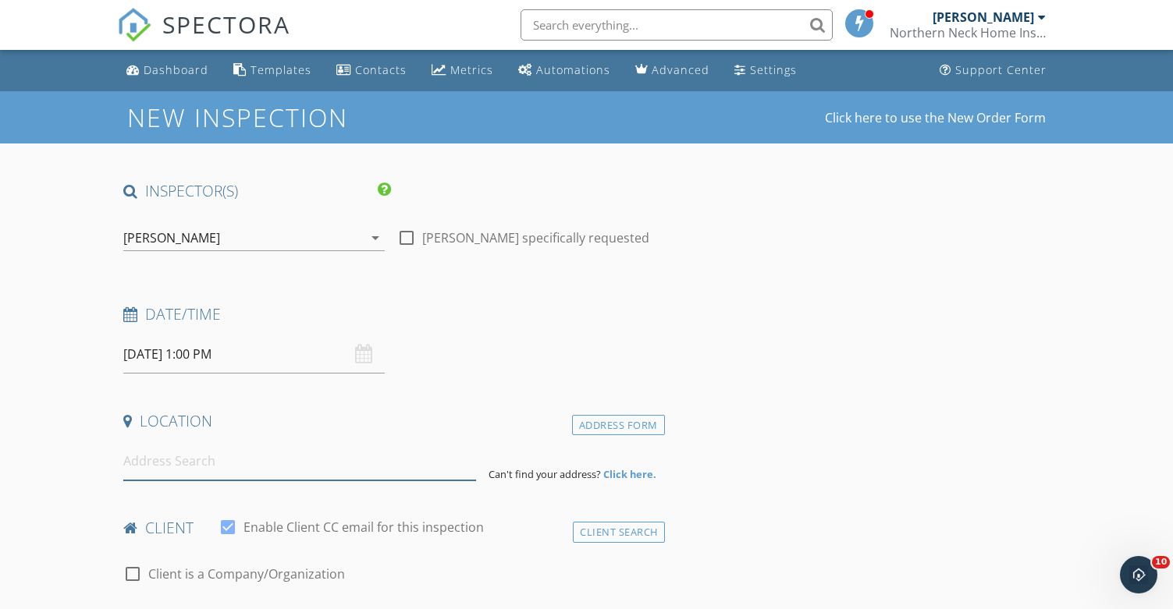
click at [151, 457] on input at bounding box center [299, 461] width 353 height 38
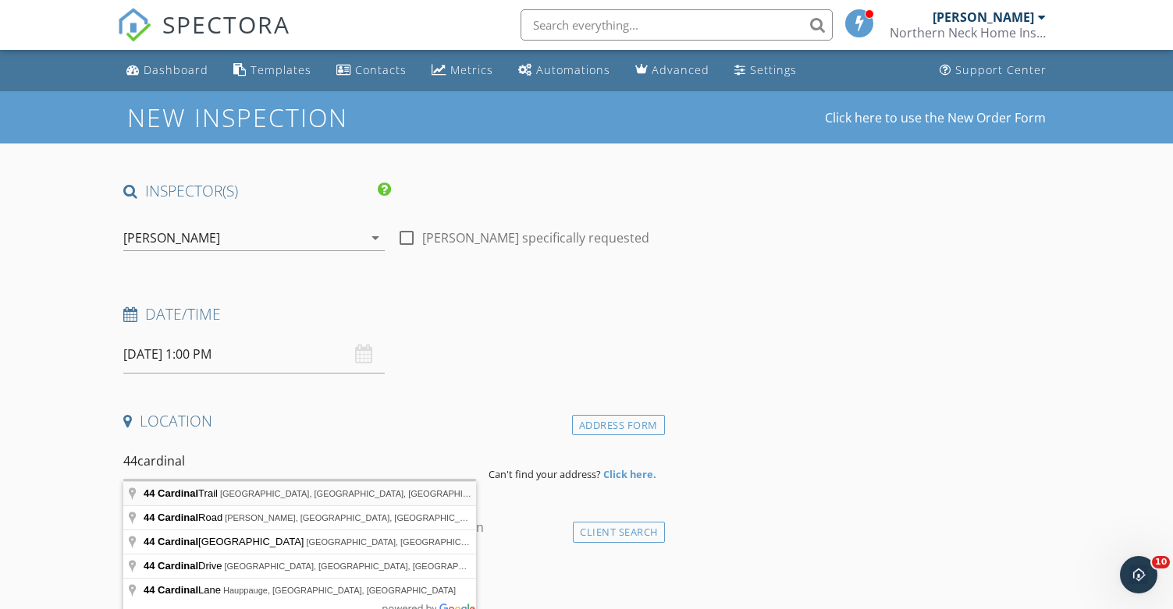
type input "44 Cardinal Trail, Deltaville, VA, USA"
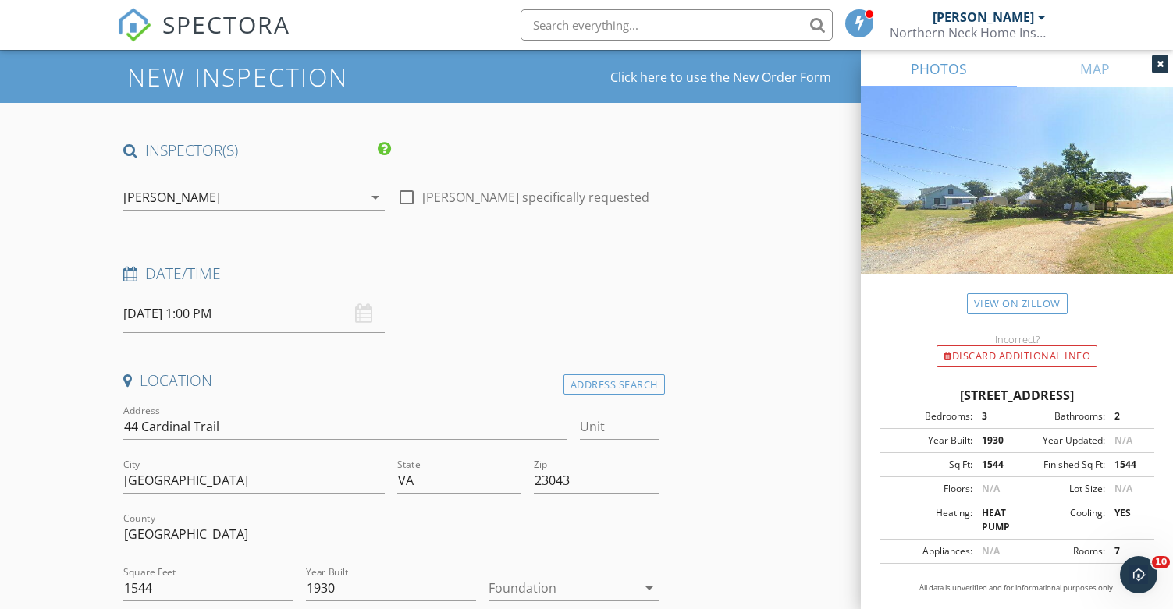
scroll to position [78, 0]
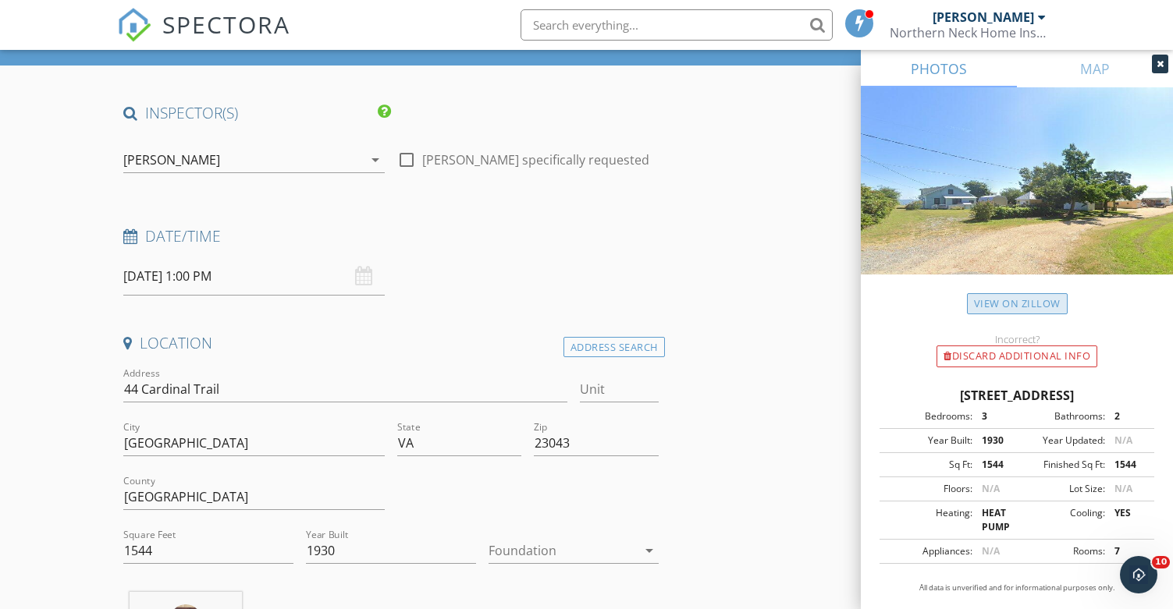
click at [991, 297] on link "View on Zillow" at bounding box center [1017, 303] width 101 height 21
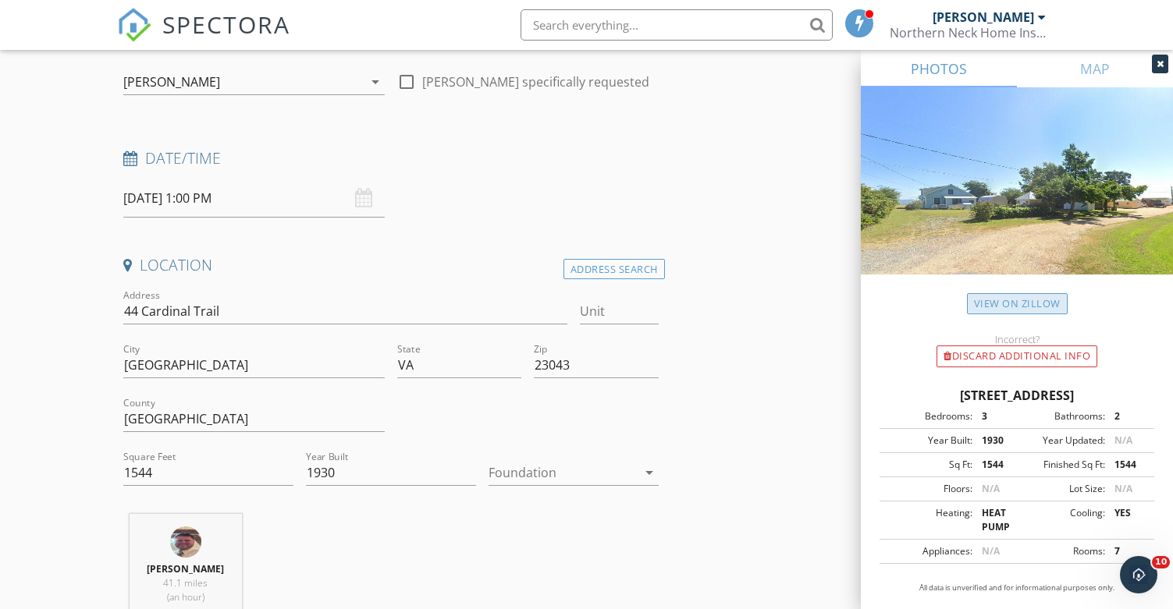
scroll to position [234, 0]
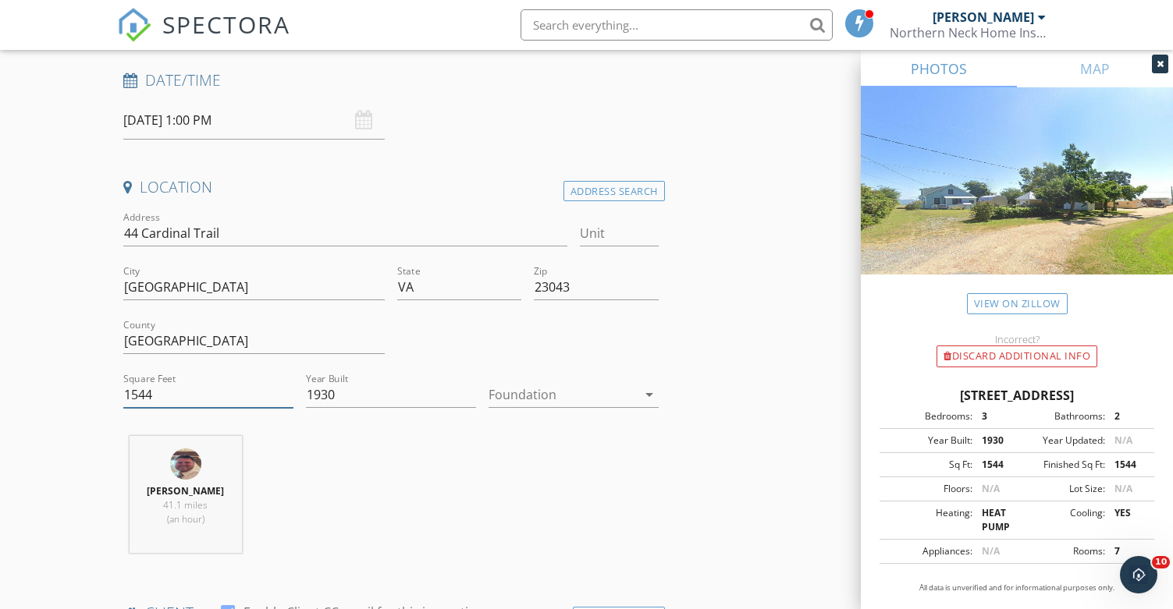
drag, startPoint x: 165, startPoint y: 410, endPoint x: 158, endPoint y: 407, distance: 8.1
click at [158, 407] on div "Square Feet 1544" at bounding box center [208, 402] width 170 height 41
drag, startPoint x: 159, startPoint y: 397, endPoint x: 111, endPoint y: 385, distance: 50.0
paste input "790"
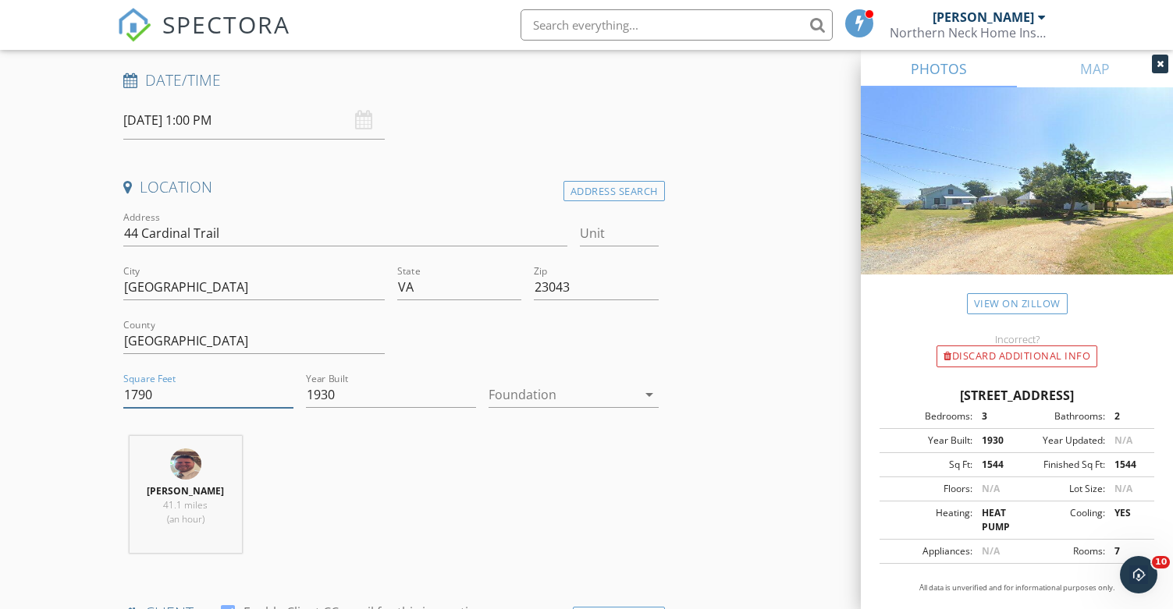
type input "1790"
click at [528, 399] on div at bounding box center [562, 394] width 148 height 25
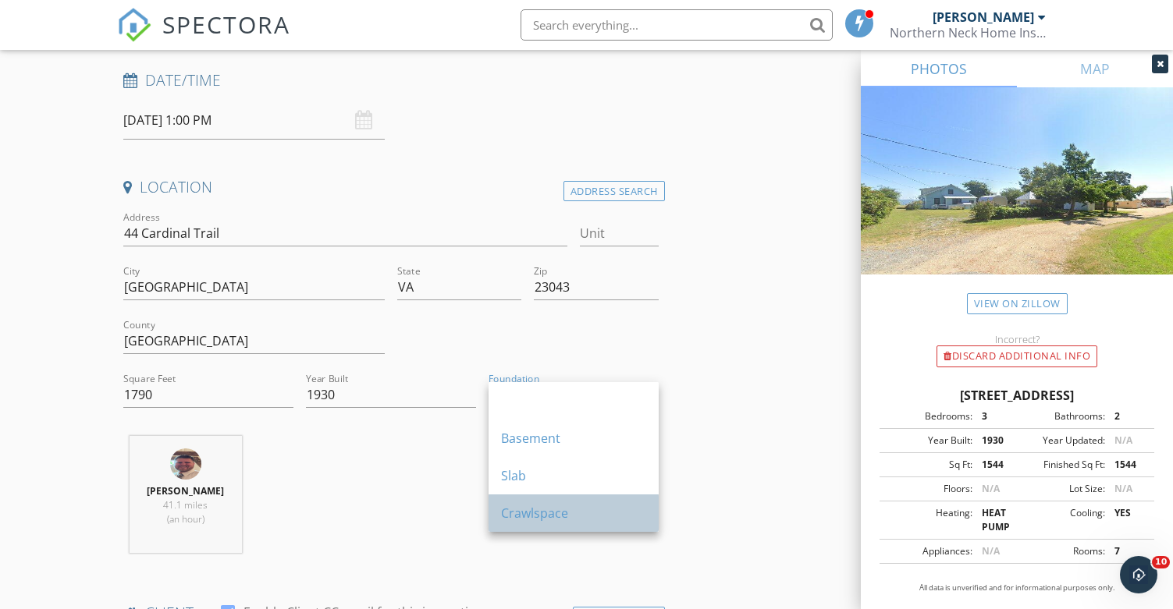
click at [535, 509] on div "Crawlspace" at bounding box center [573, 513] width 145 height 19
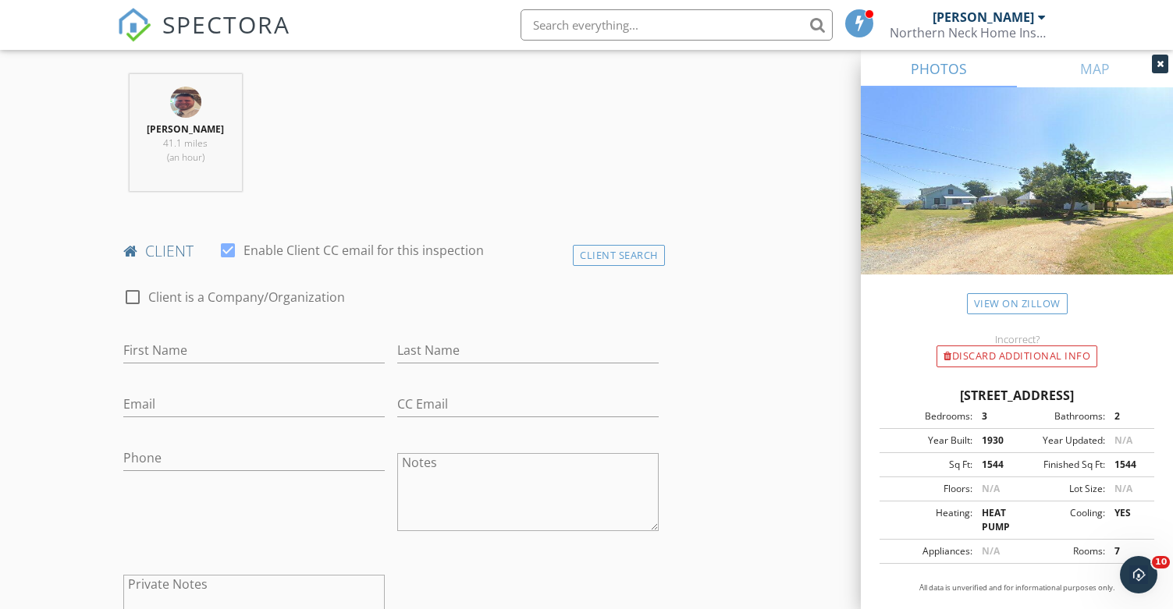
scroll to position [624, 0]
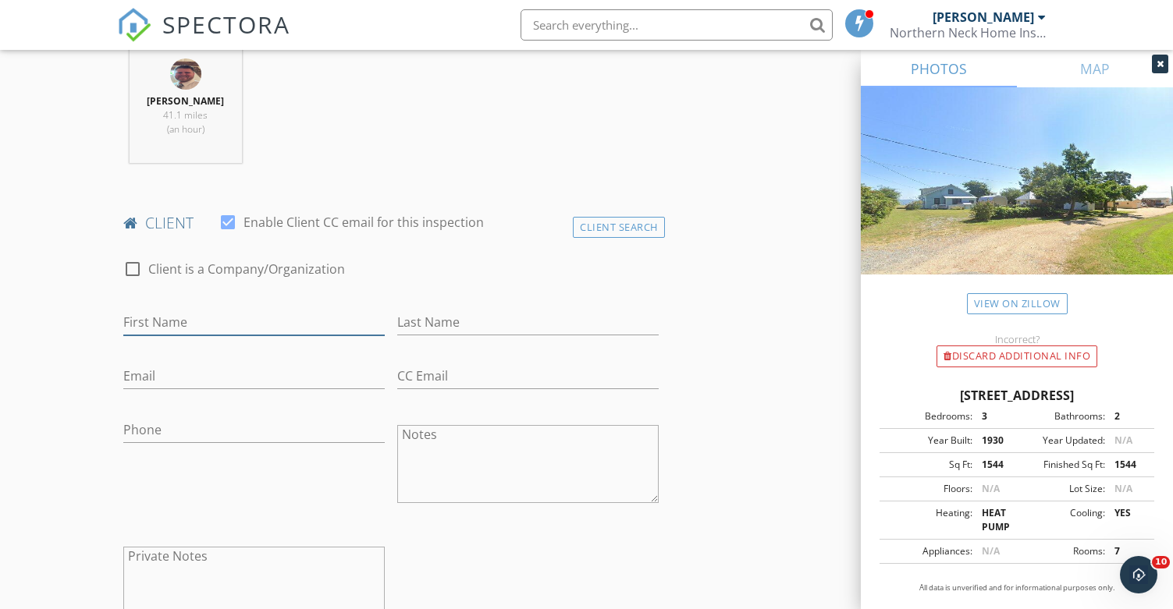
click at [164, 328] on input "First Name" at bounding box center [253, 323] width 261 height 26
type input "Brandon"
type input "Z"
type input "Colletti"
click at [135, 383] on input "Email" at bounding box center [253, 377] width 261 height 26
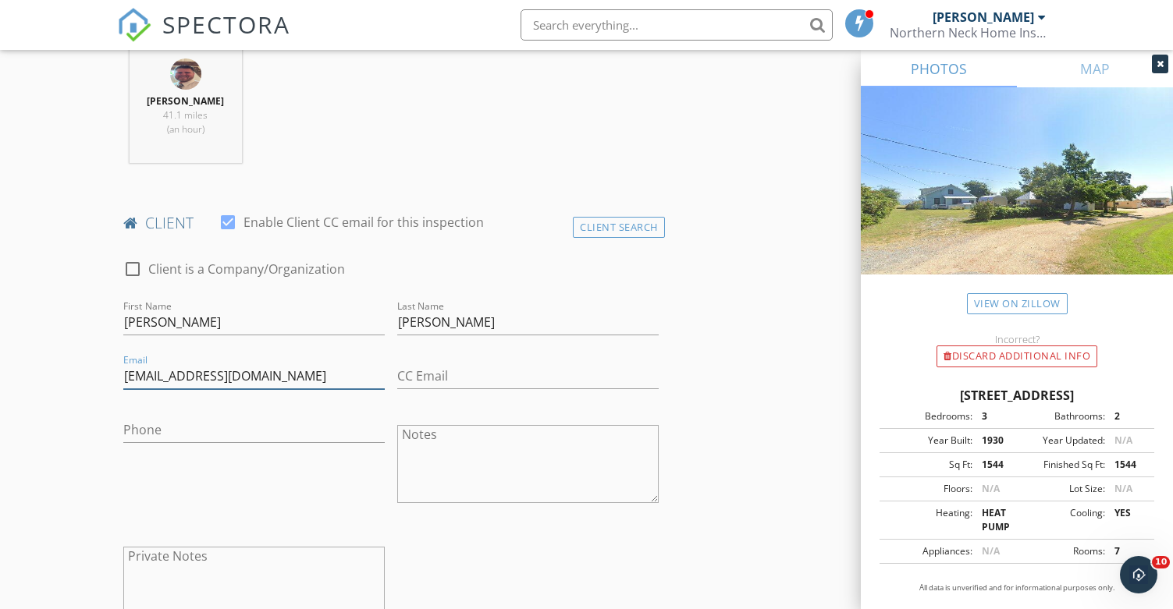
type input "collettisbs@gmail.com"
click at [139, 430] on input "Phone" at bounding box center [253, 430] width 261 height 26
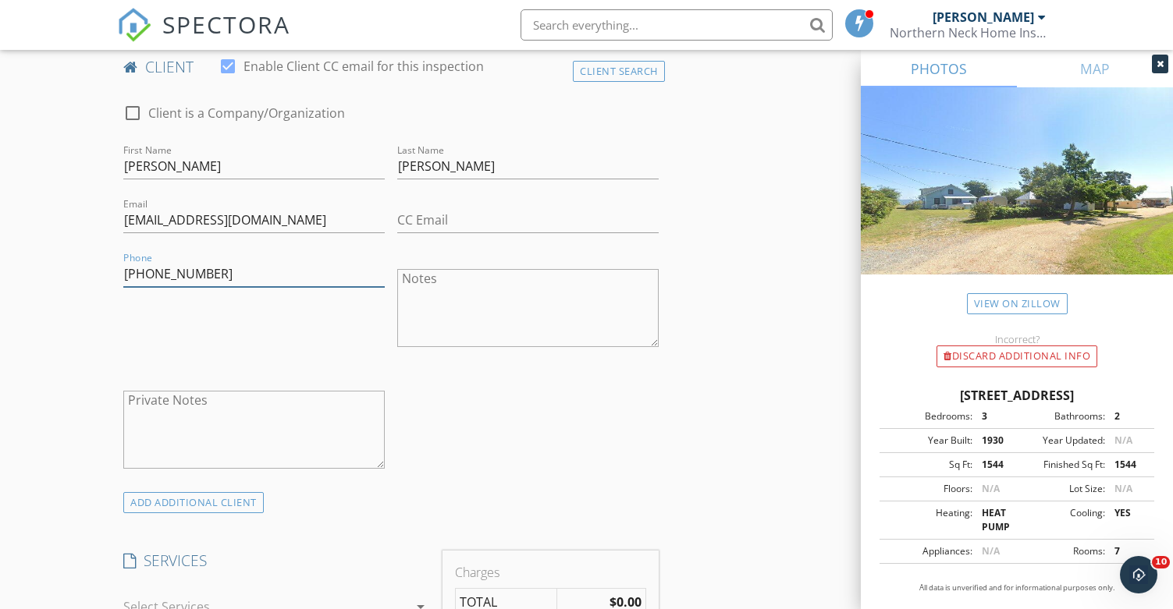
scroll to position [1014, 0]
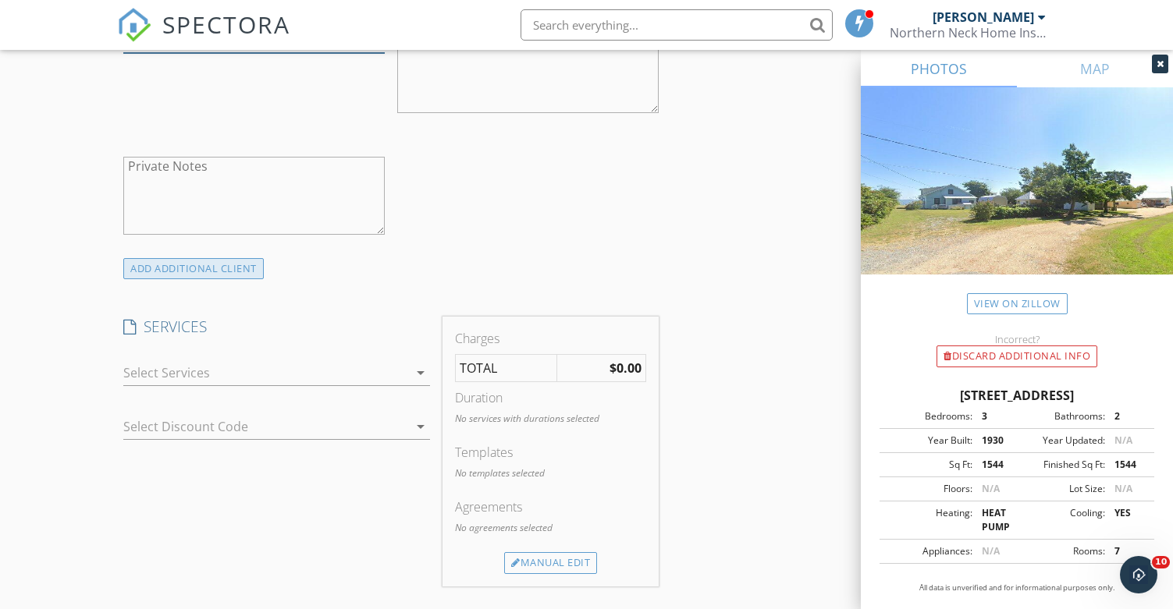
type input "540-842-3838"
click at [185, 266] on div "ADD ADDITIONAL client" at bounding box center [193, 268] width 140 height 21
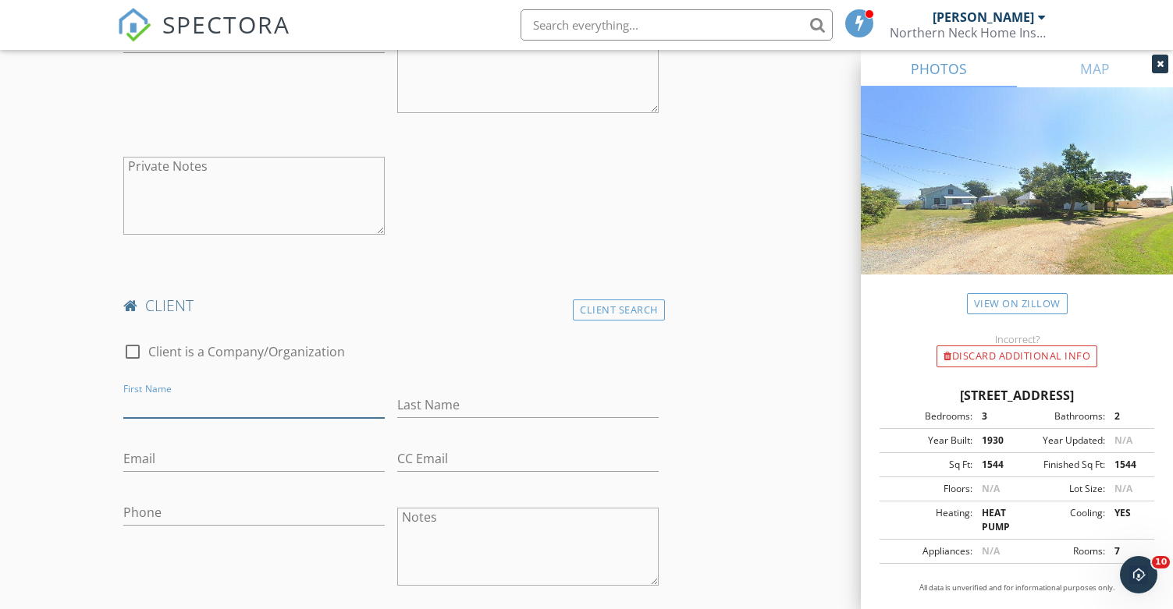
click at [159, 399] on input "First Name" at bounding box center [253, 405] width 261 height 26
type input "Sydney"
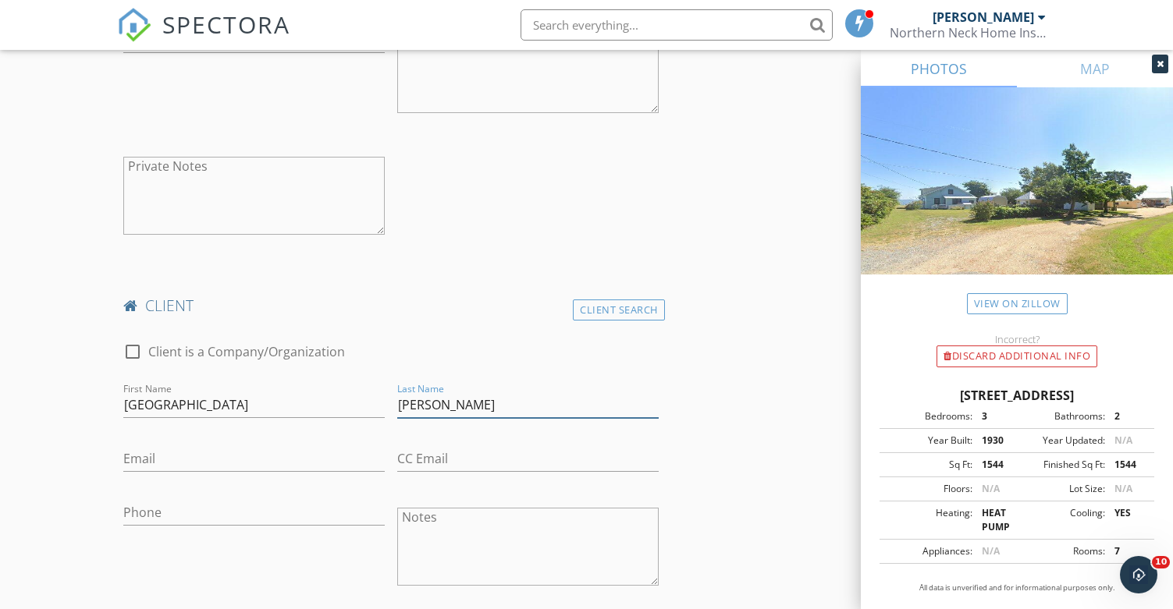
type input "Simms"
click at [149, 454] on input "Email" at bounding box center [253, 459] width 261 height 26
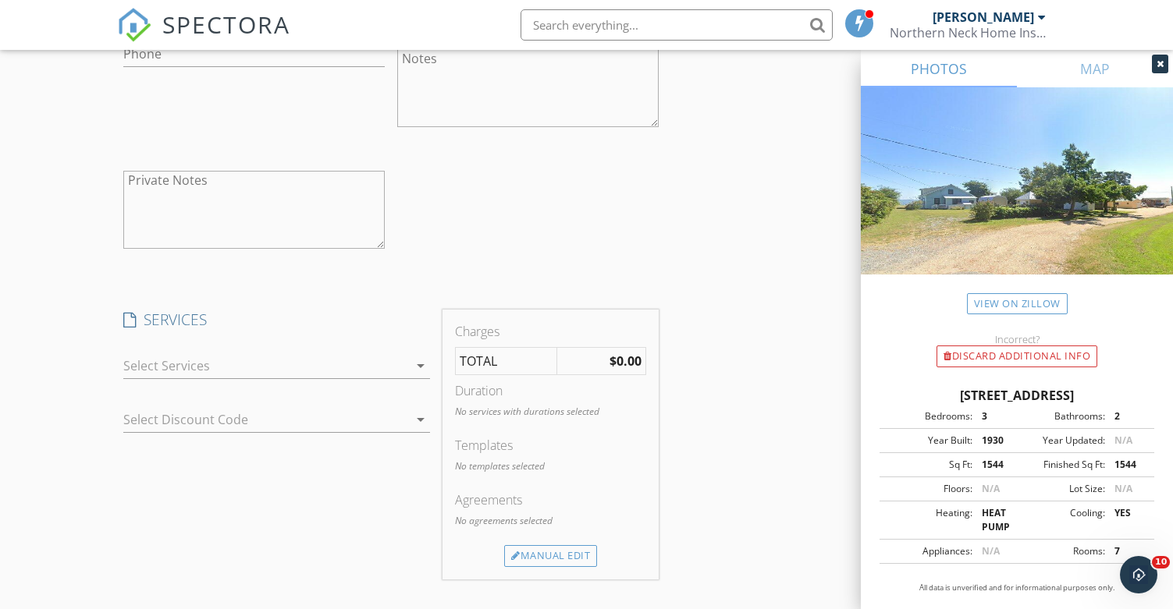
scroll to position [1482, 0]
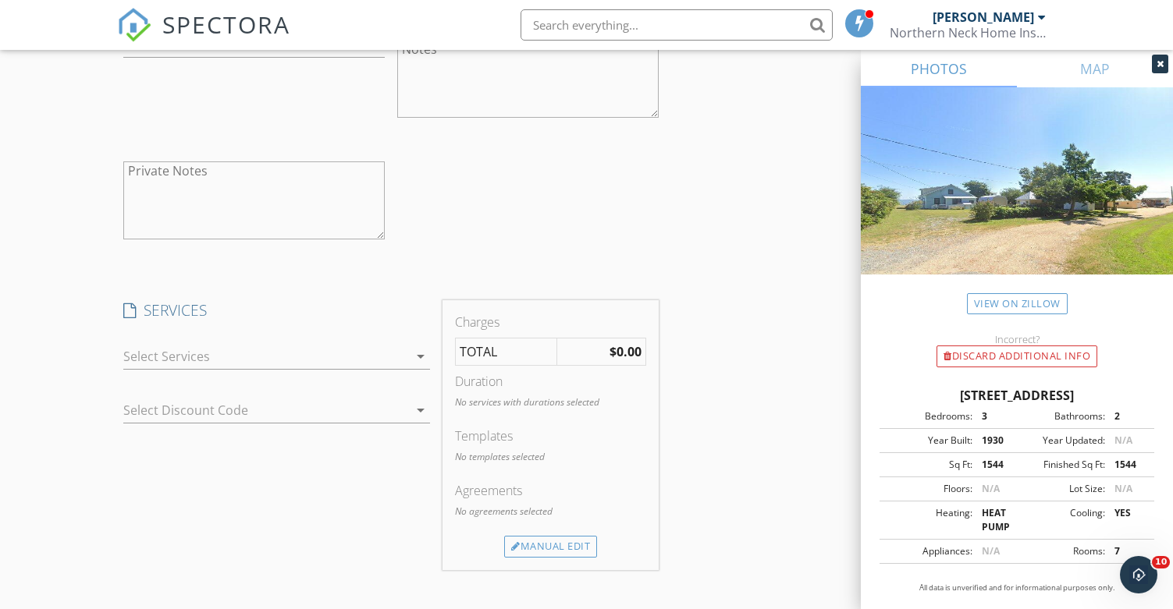
type input "syd.colletti@gmail.com"
click at [170, 356] on div at bounding box center [265, 356] width 285 height 25
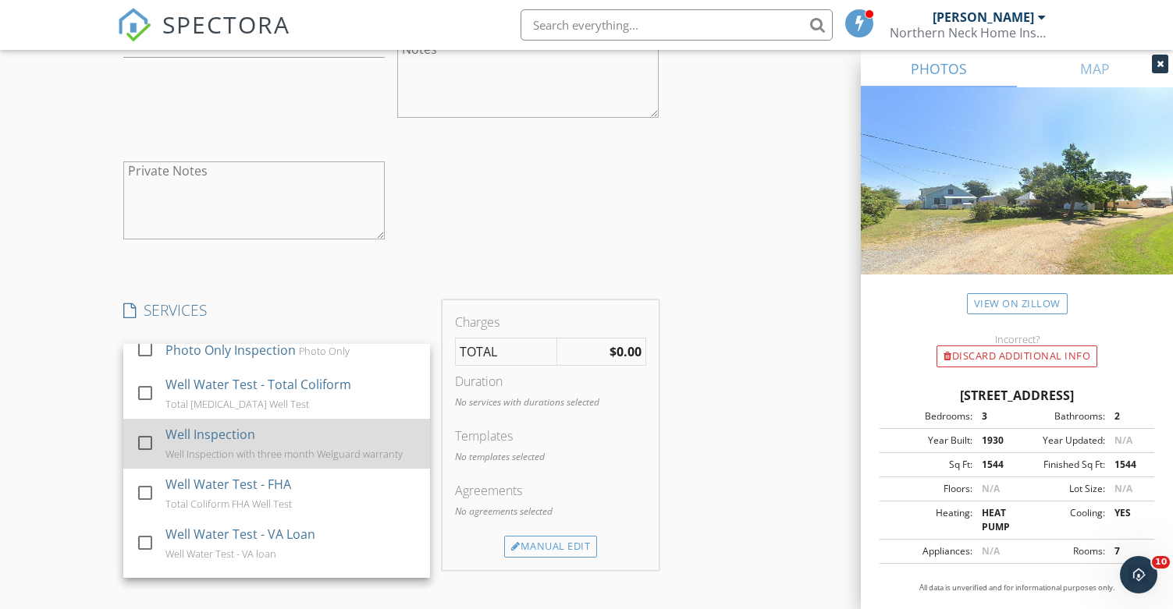
scroll to position [78, 0]
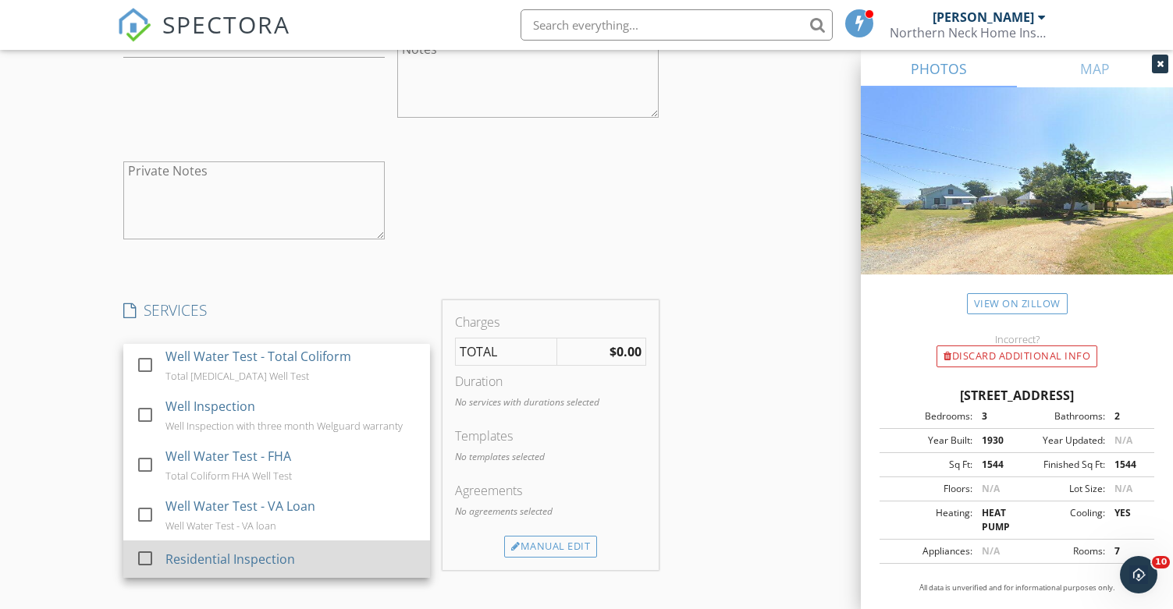
click at [176, 561] on div "Residential Inspection" at bounding box center [230, 559] width 130 height 19
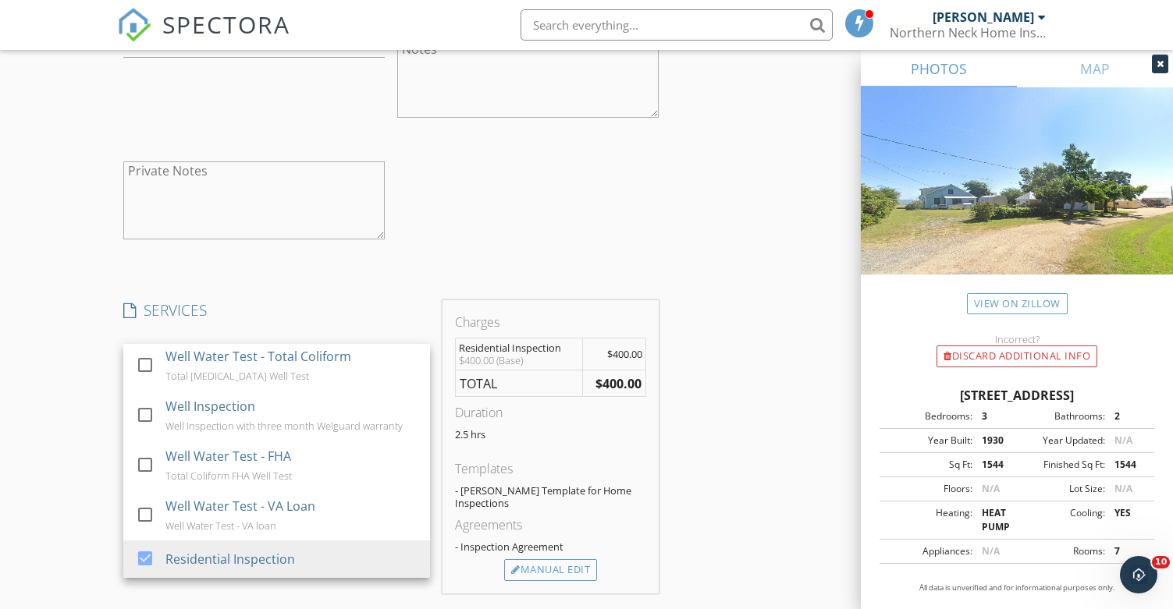
click at [76, 477] on div "New Inspection Click here to use the New Order Form INSPECTOR(S) check_box Adam…" at bounding box center [586, 189] width 1173 height 3161
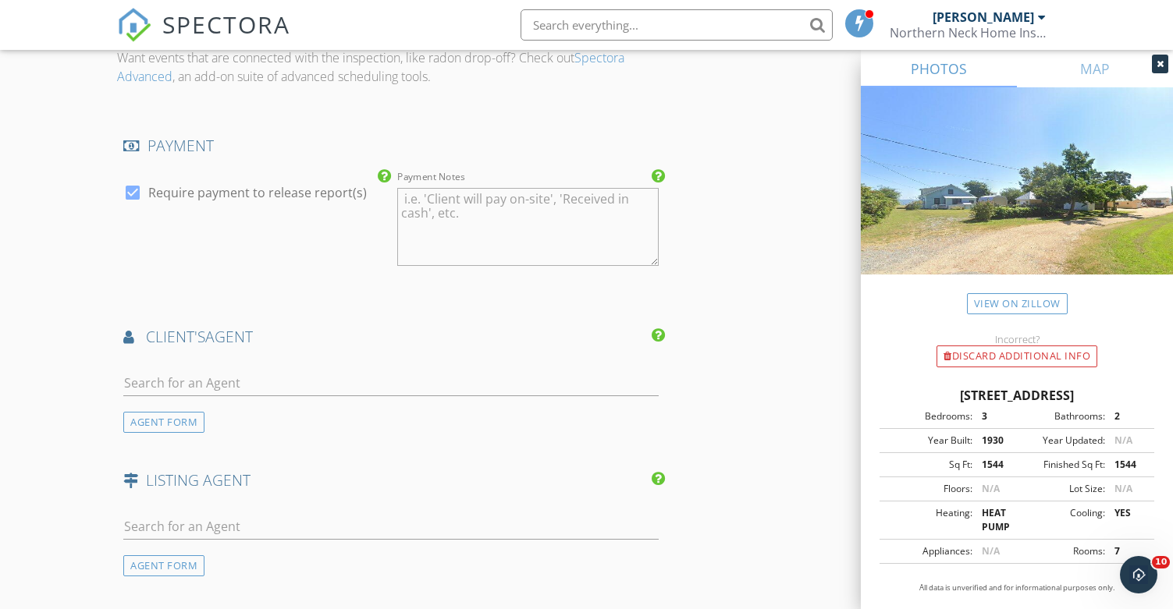
scroll to position [2107, 0]
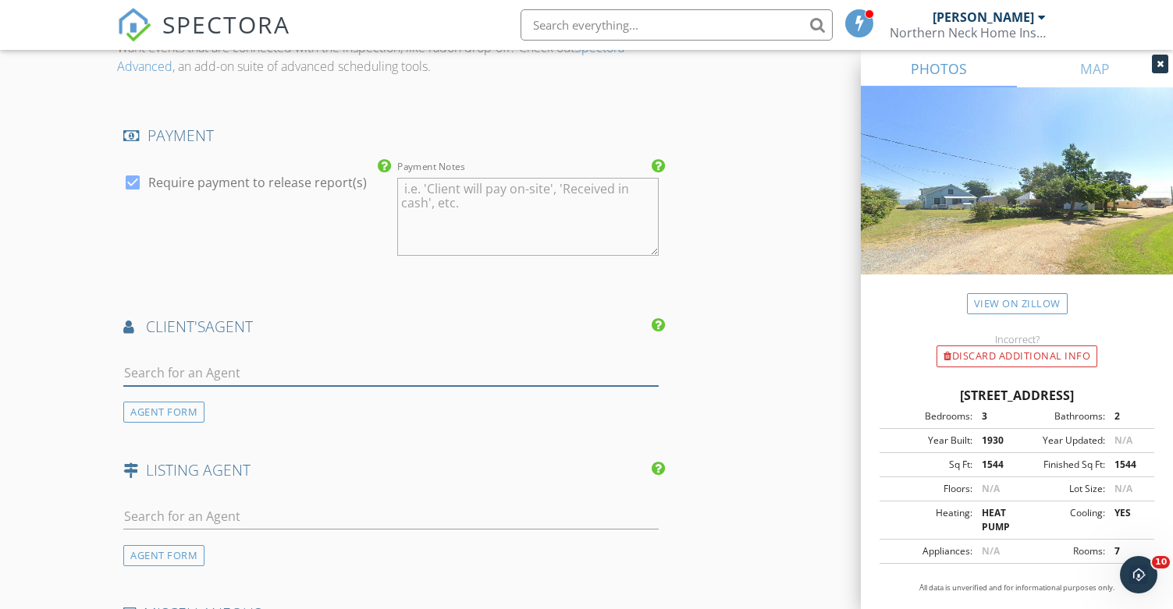
click at [205, 378] on input "text" at bounding box center [390, 373] width 534 height 26
click at [174, 414] on div "AGENT FORM" at bounding box center [163, 412] width 81 height 21
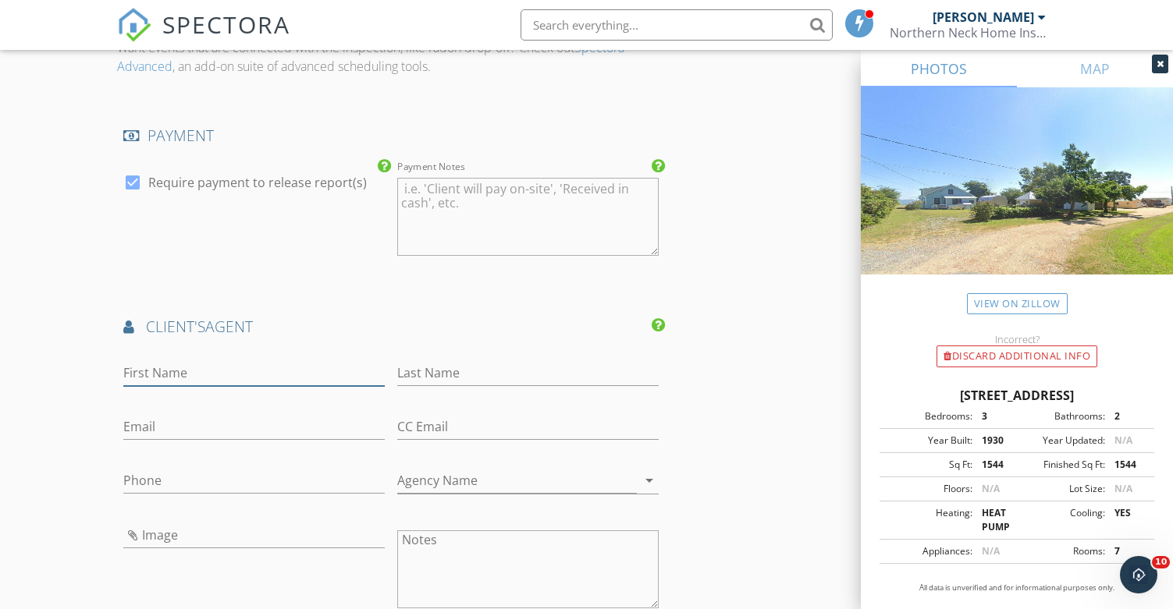
click at [171, 378] on input "First Name" at bounding box center [253, 373] width 261 height 26
type input "Pete"
type input "R"
type input "Tucker"
click at [427, 483] on input "Agency Name" at bounding box center [517, 481] width 240 height 26
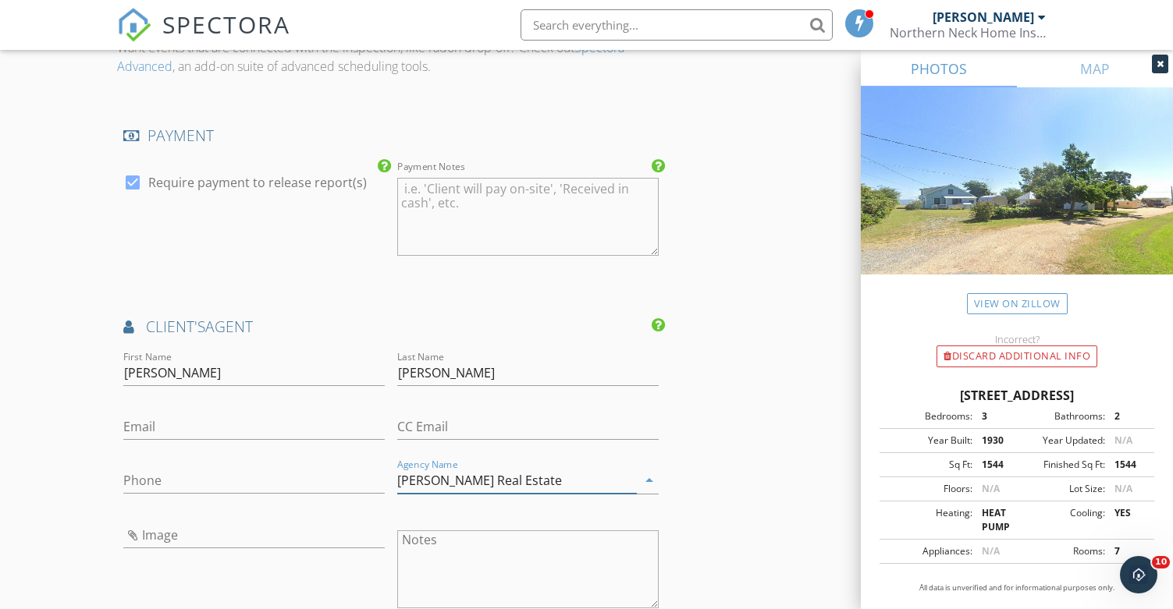
click at [396, 478] on div "Agency Name belcher Real Estate arrow_drop_down" at bounding box center [528, 483] width 274 height 55
type input "belcher Real Estate"
click at [279, 485] on input "Phone" at bounding box center [253, 481] width 261 height 26
type input "434-996-2018"
click at [158, 435] on input "Email" at bounding box center [253, 427] width 261 height 26
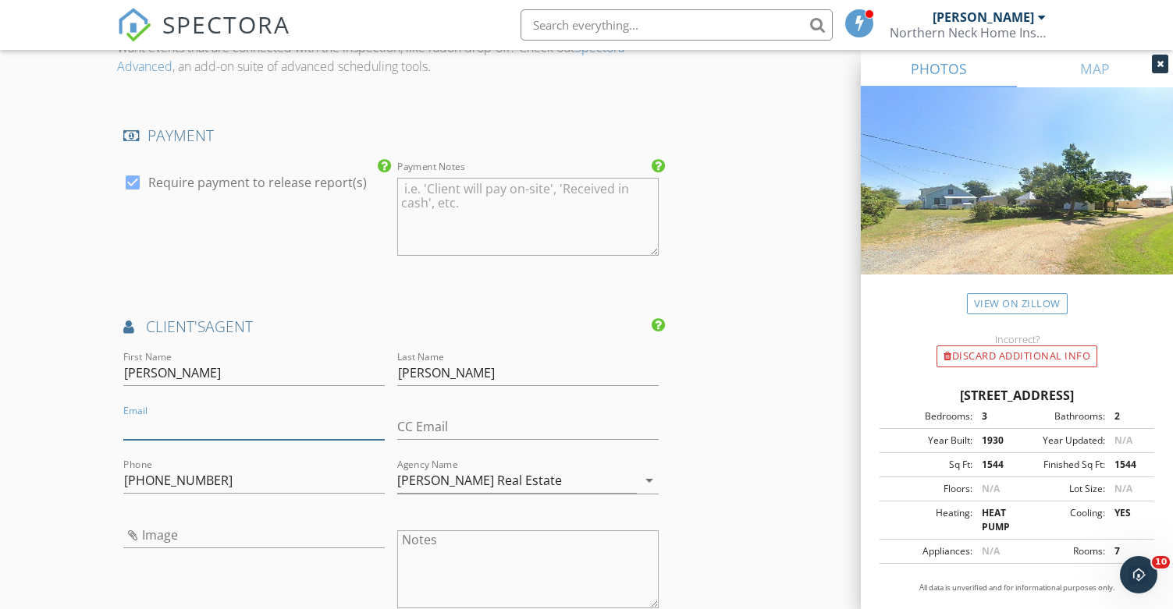
paste input "PeteWTucker@Gmail.com"
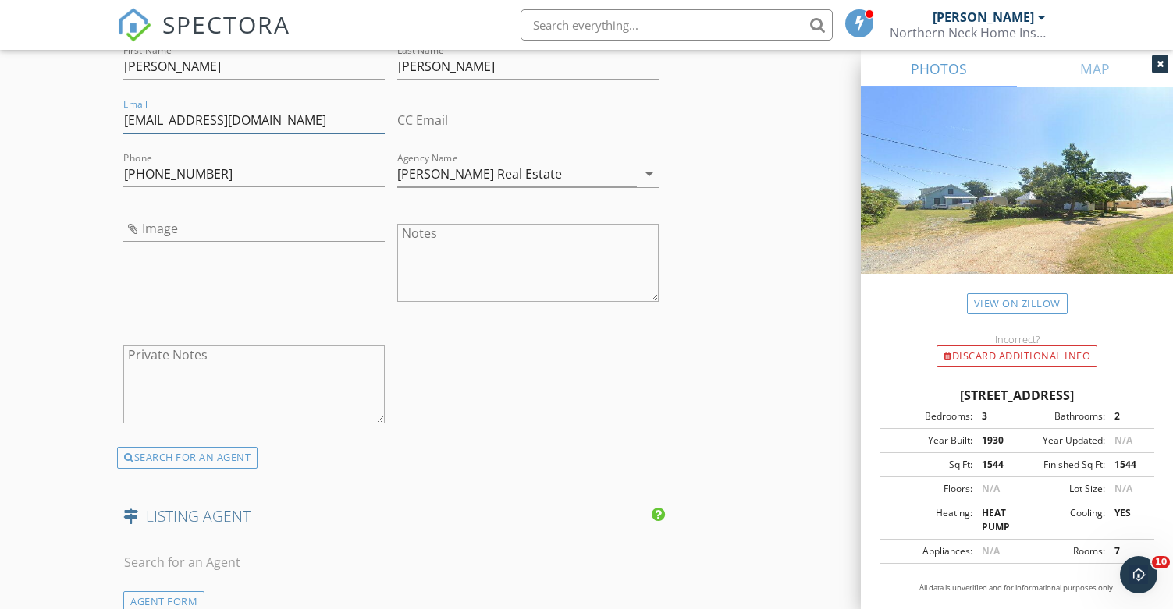
scroll to position [2419, 0]
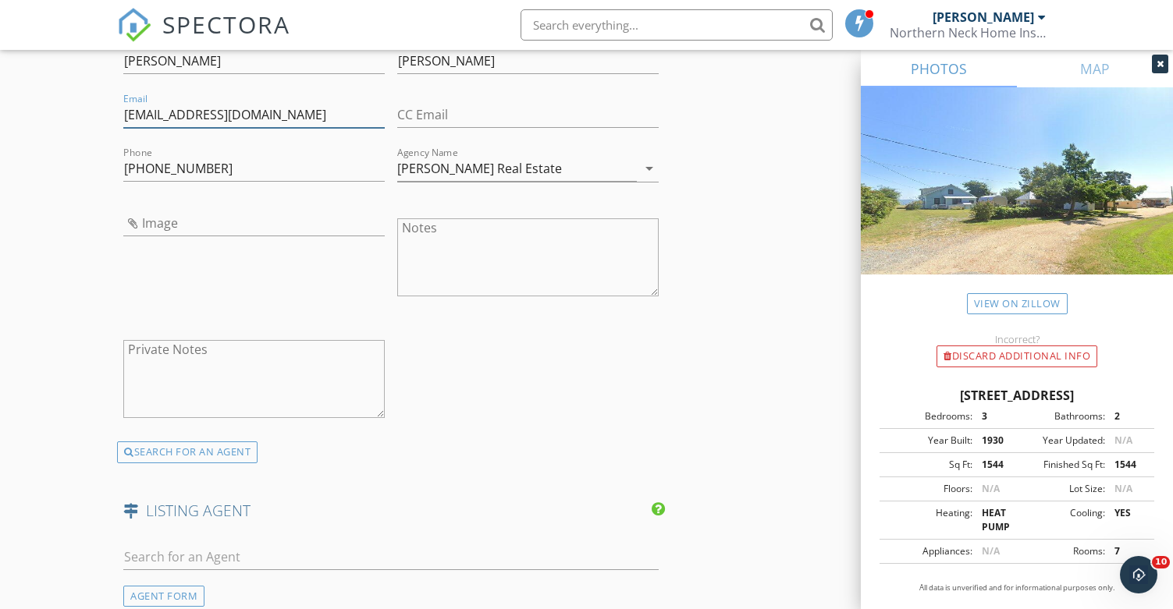
type input "PeteWTucker@Gmail.com"
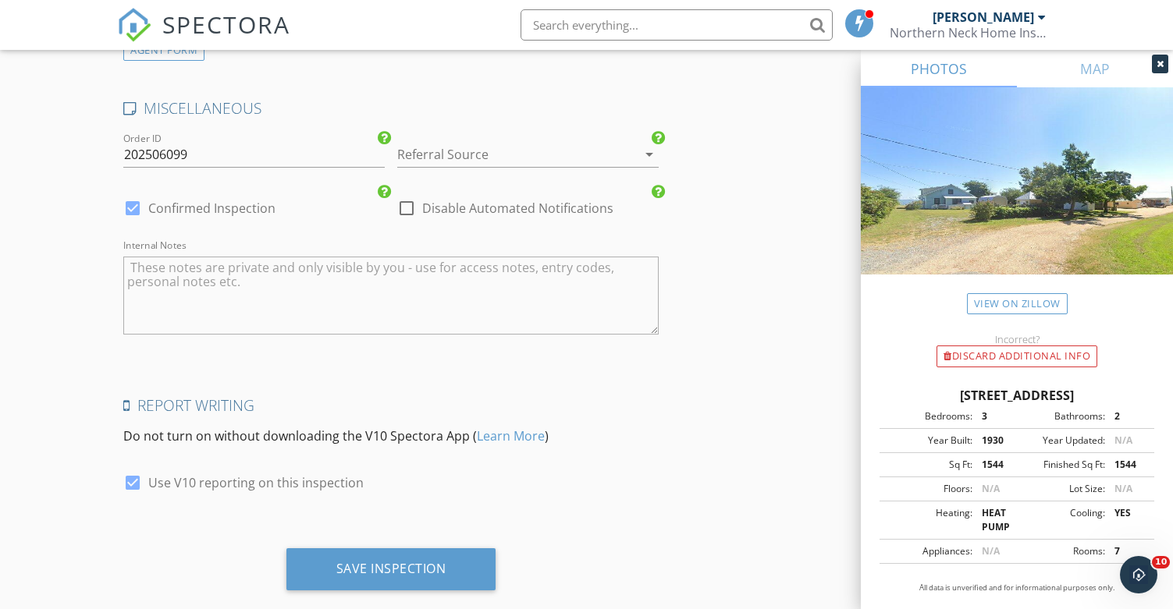
scroll to position [2995, 0]
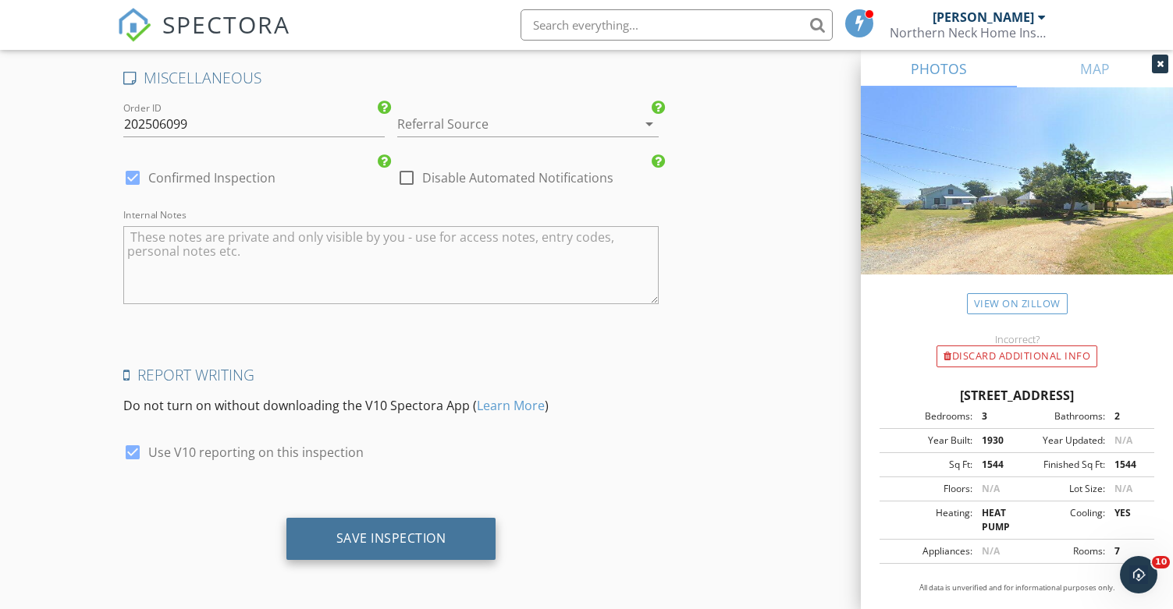
click at [430, 552] on div "Save Inspection" at bounding box center [391, 539] width 210 height 42
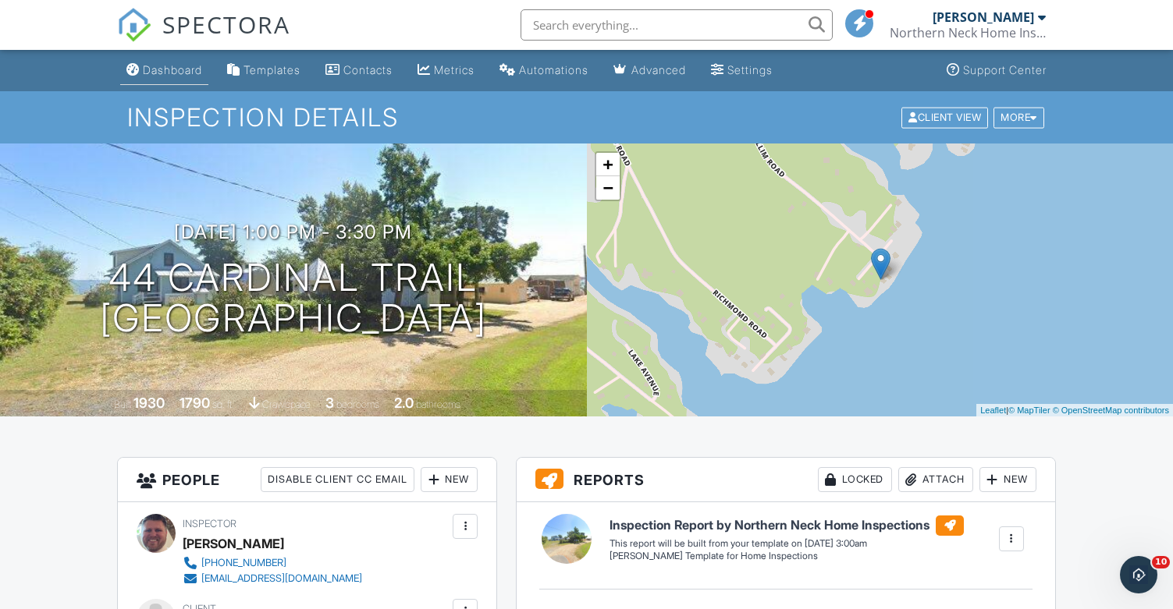
click at [184, 63] on div "Dashboard" at bounding box center [172, 69] width 59 height 13
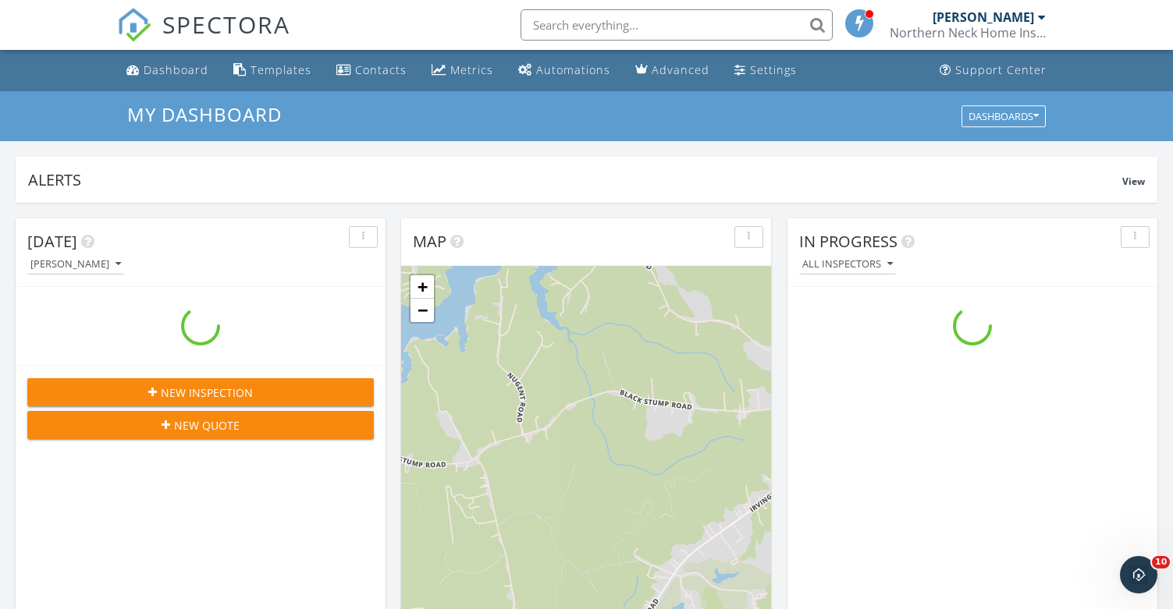
scroll to position [1444, 1197]
